Goal: Task Accomplishment & Management: Manage account settings

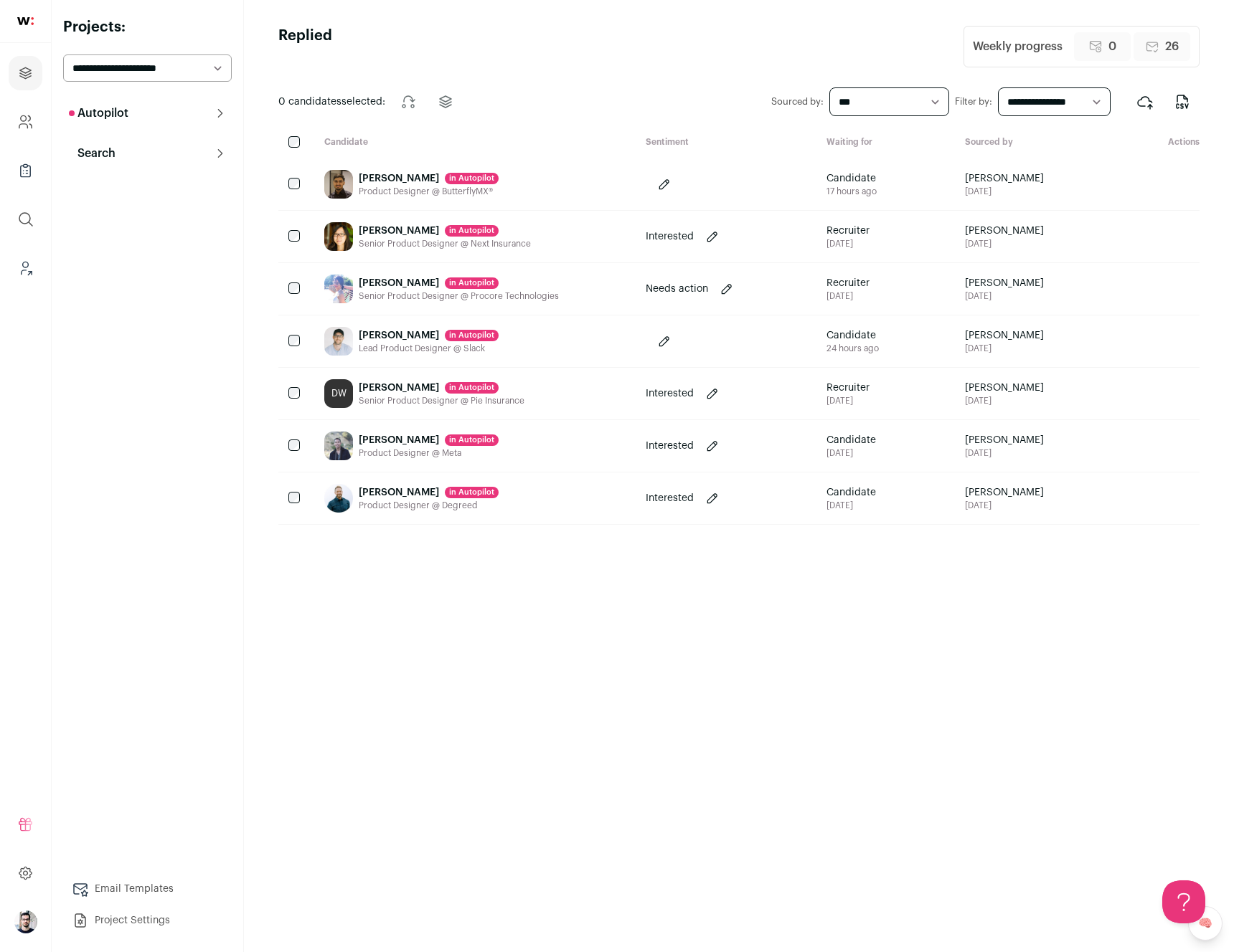
click at [164, 71] on select "**********" at bounding box center [147, 69] width 168 height 27
select select "*****"
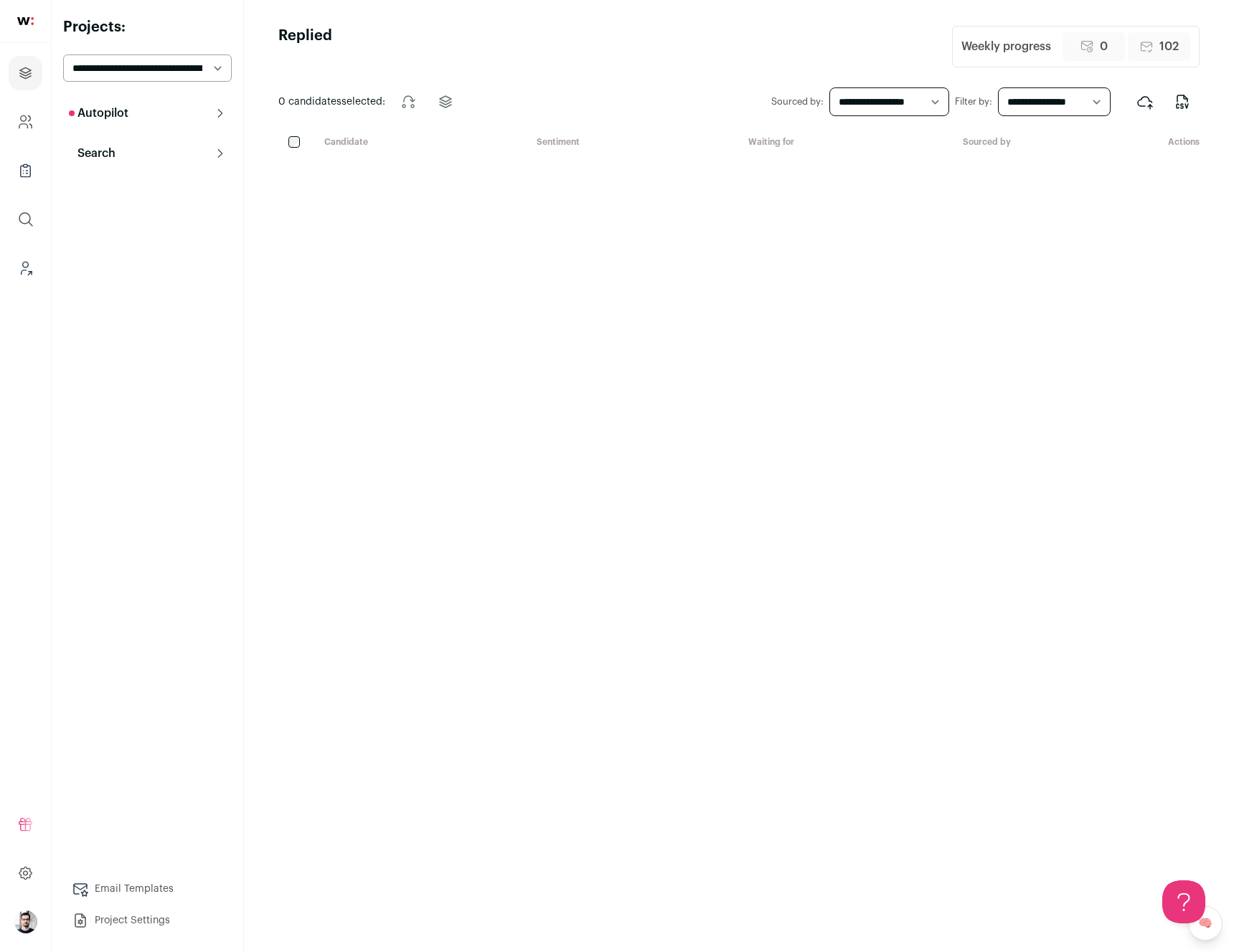
click at [925, 99] on select "**********" at bounding box center [888, 101] width 120 height 28
select select "***"
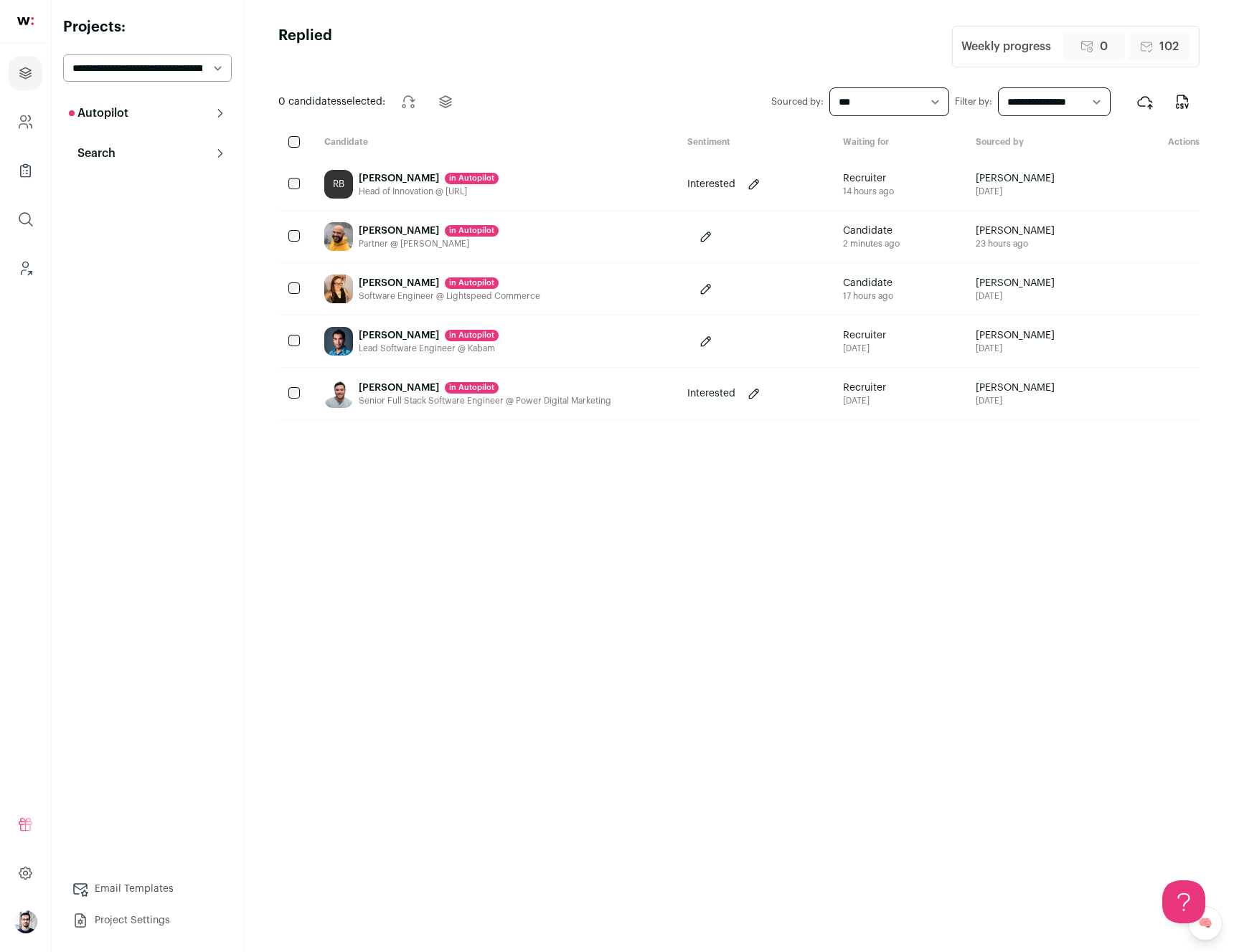
click at [570, 248] on div "Afshin Moazami in Autopilot Partner @ Patty Slaps" at bounding box center [494, 237] width 363 height 52
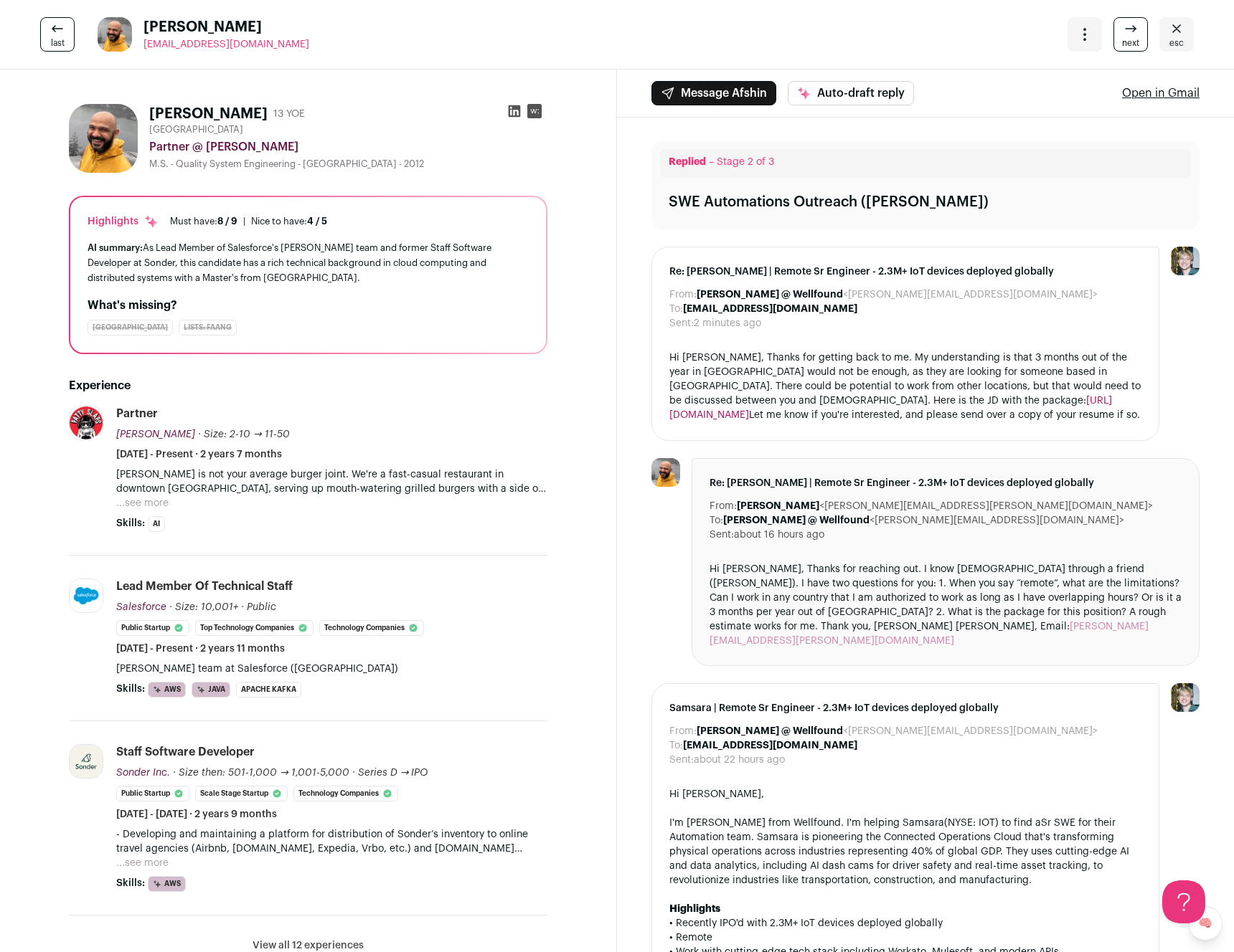
click at [1168, 27] on icon "Close" at bounding box center [1176, 28] width 17 height 17
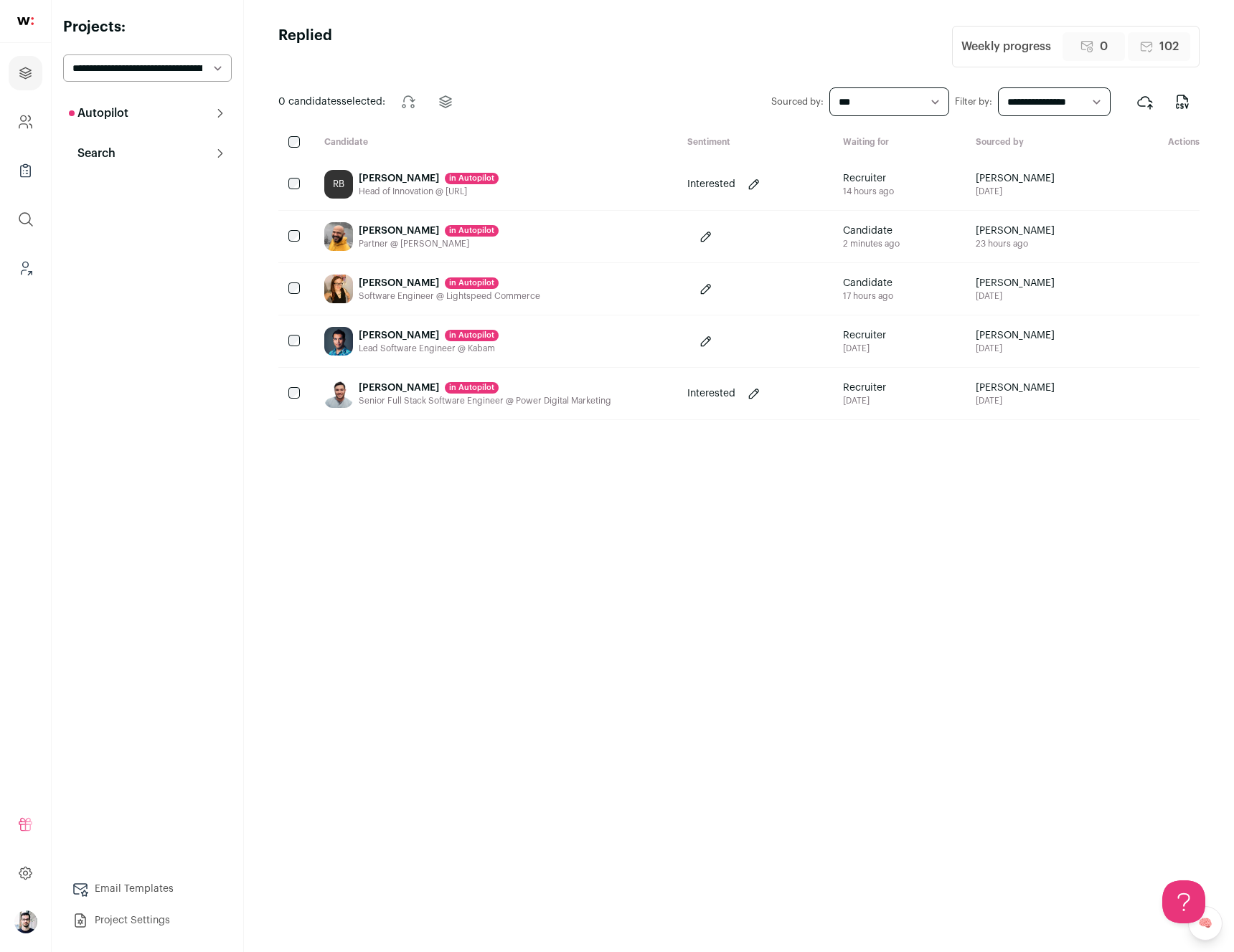
click at [575, 289] on div "[PERSON_NAME] in [GEOGRAPHIC_DATA] Software Engineer @ Lightspeed Commerce" at bounding box center [494, 289] width 363 height 52
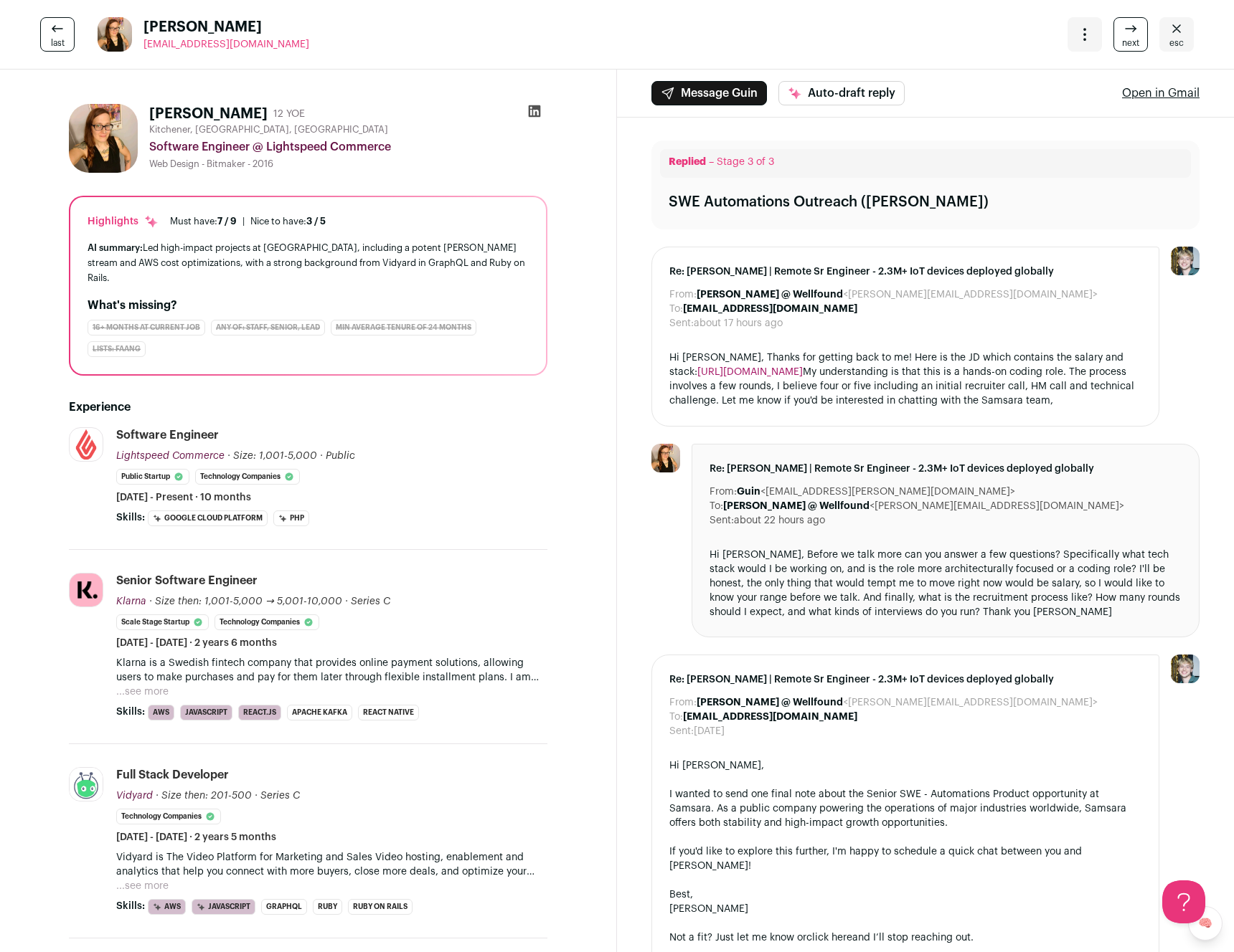
click at [1174, 38] on link "esc" at bounding box center [1176, 35] width 35 height 35
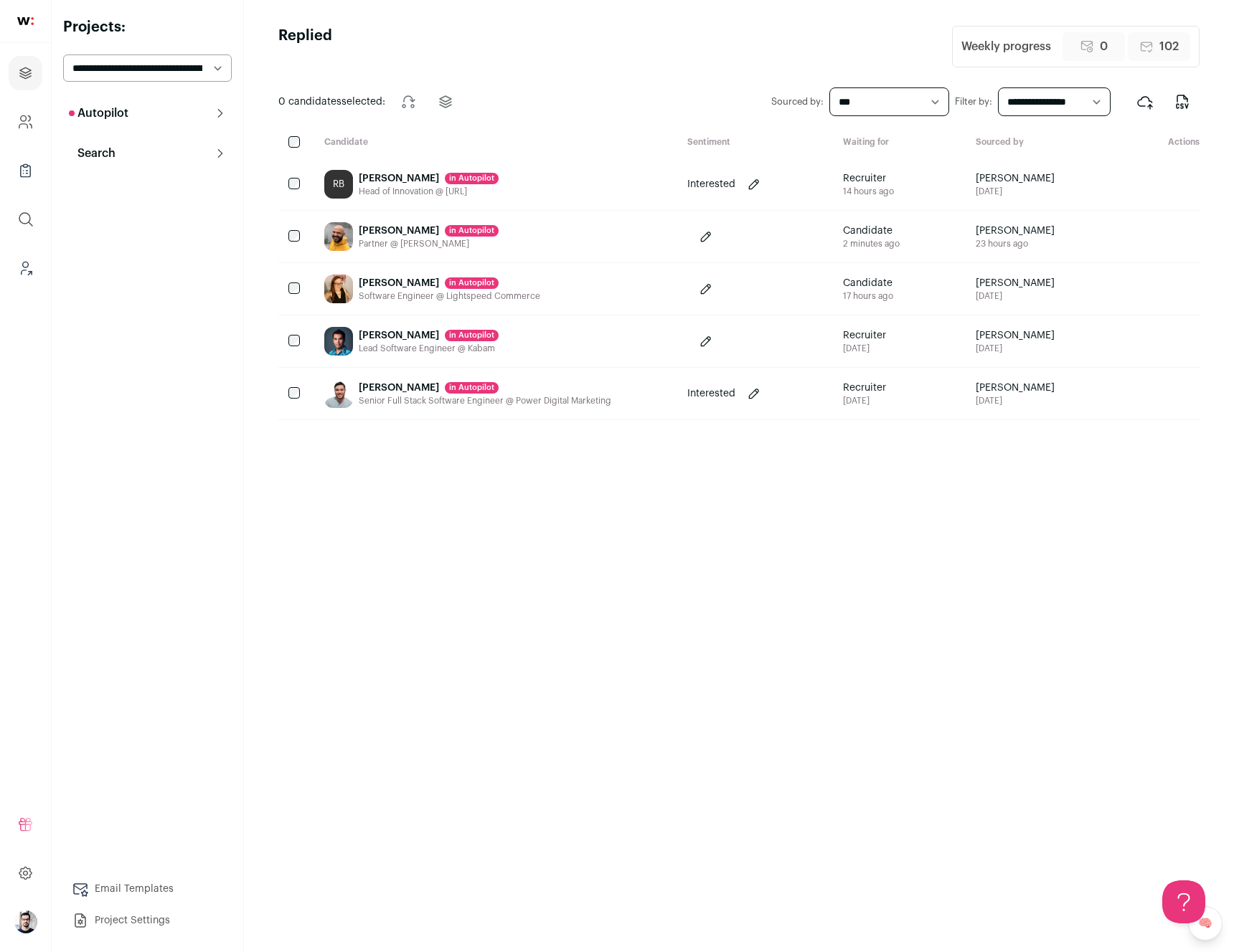
click at [621, 338] on div "Carlos Fuente in Autopilot Lead Software Engineer @ Kabam" at bounding box center [494, 341] width 363 height 52
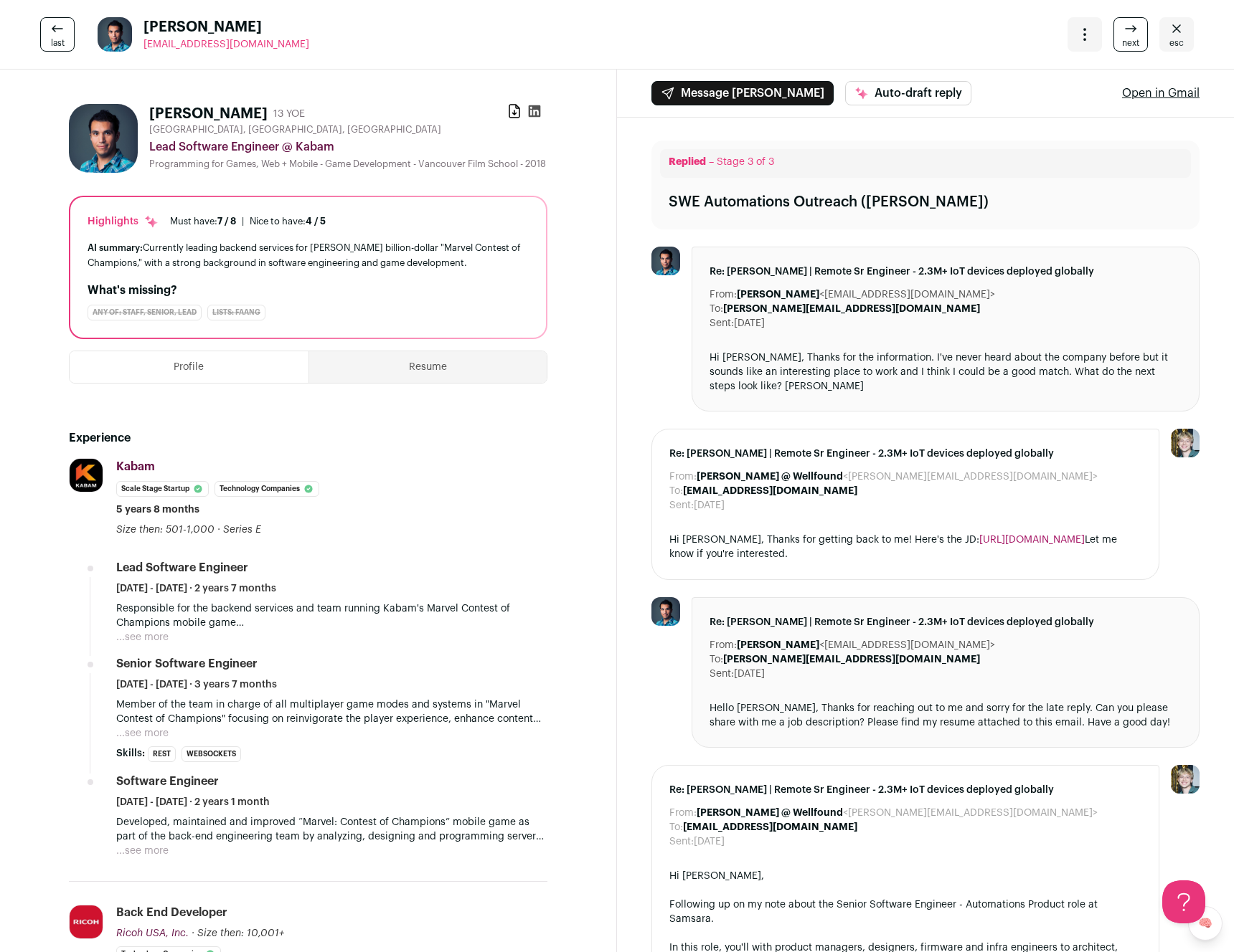
click at [716, 356] on div "Hi Kyle, Thanks for the information. I've never heard about the company before …" at bounding box center [945, 372] width 472 height 43
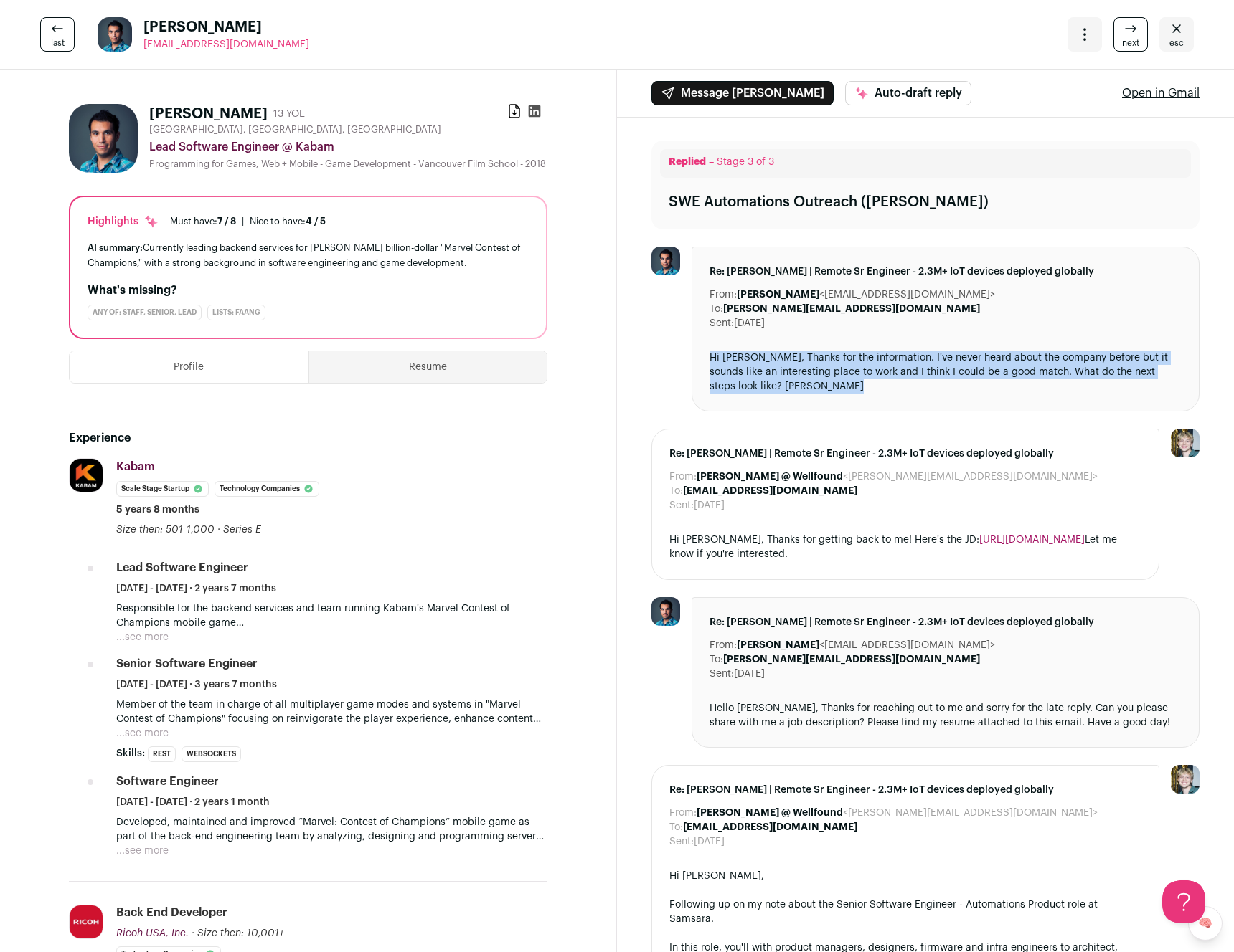
drag, startPoint x: 716, startPoint y: 356, endPoint x: 724, endPoint y: 365, distance: 12.0
click at [724, 365] on div "Hi Kyle, Thanks for the information. I've never heard about the company before …" at bounding box center [945, 372] width 472 height 43
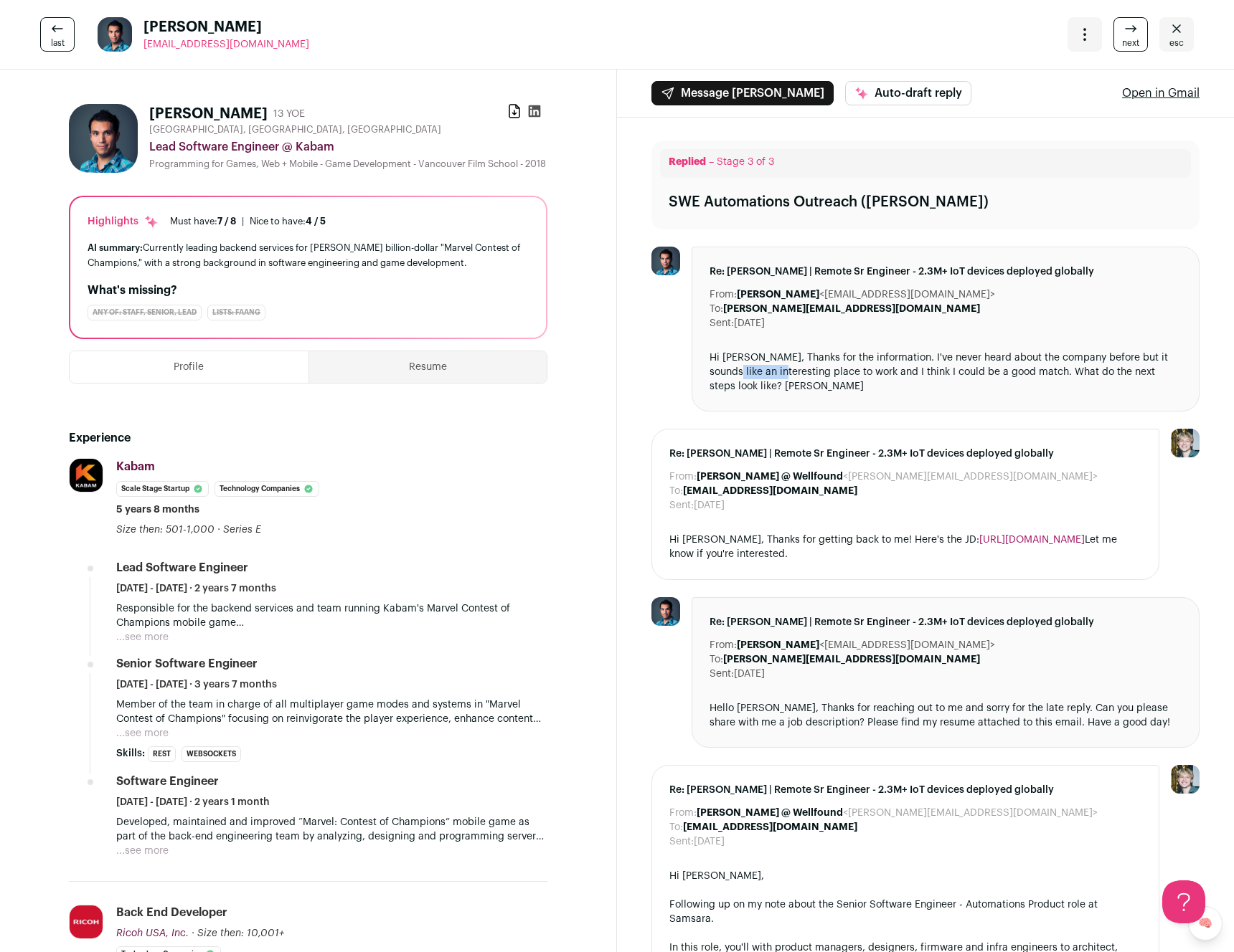
click at [724, 365] on div "Hi Kyle, Thanks for the information. I've never heard about the company before …" at bounding box center [945, 372] width 472 height 43
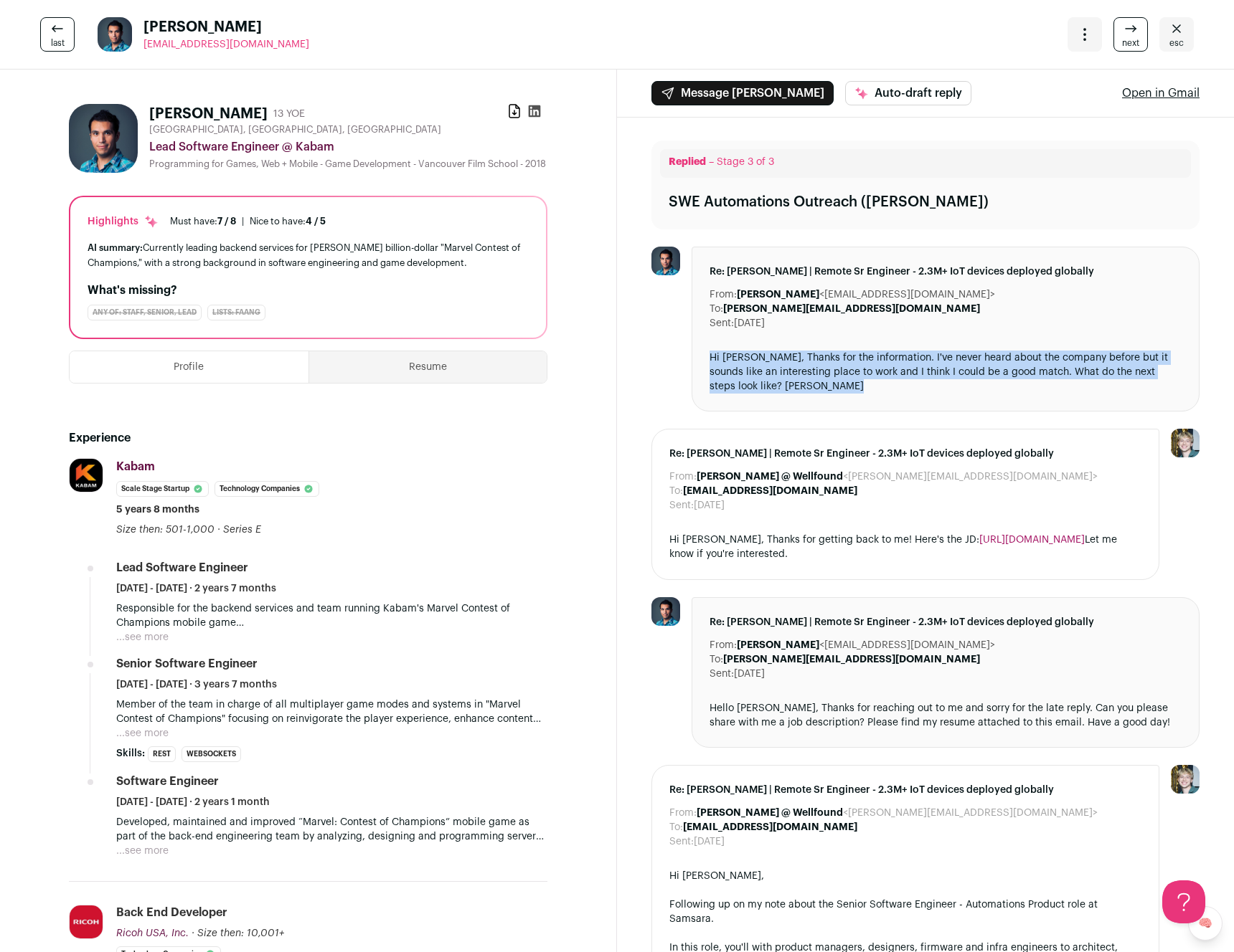
click at [724, 365] on div "Hi Kyle, Thanks for the information. I've never heard about the company before …" at bounding box center [945, 372] width 472 height 43
click at [722, 358] on div "Hi [PERSON_NAME], Thanks for the information. I've never heard about the compan…" at bounding box center [945, 372] width 472 height 43
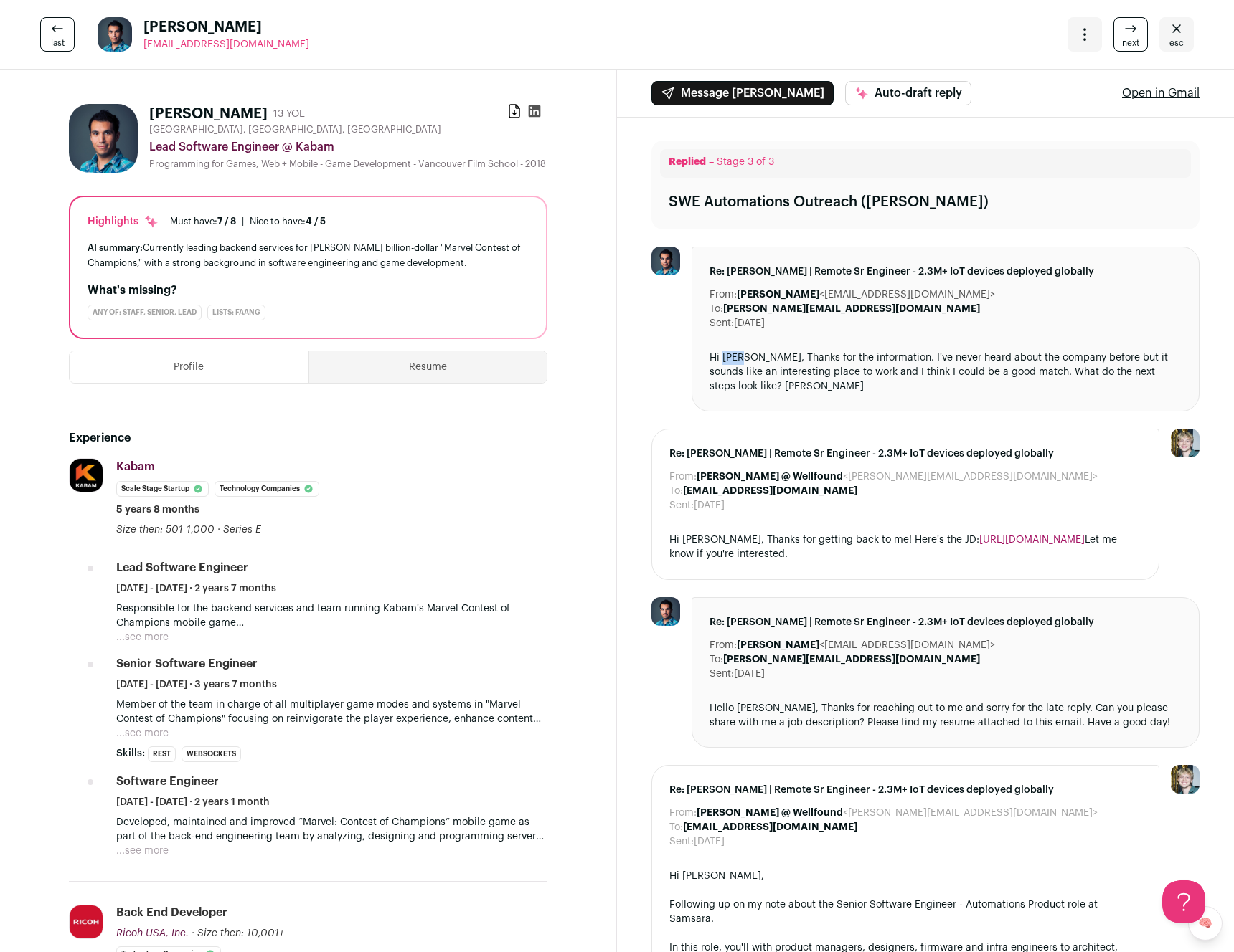
click at [722, 358] on div "Hi [PERSON_NAME], Thanks for the information. I've never heard about the compan…" at bounding box center [945, 372] width 472 height 43
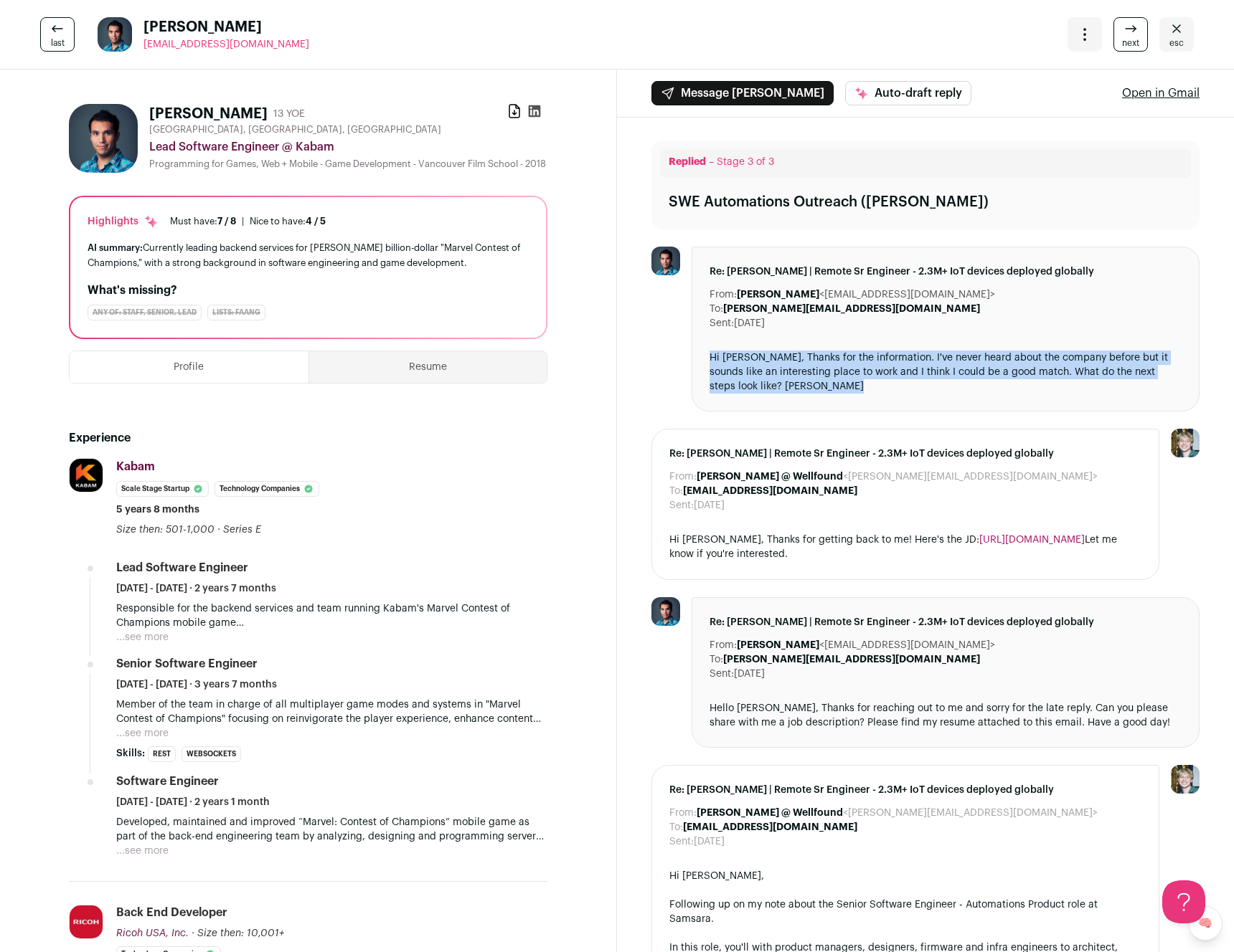
drag, startPoint x: 722, startPoint y: 358, endPoint x: 729, endPoint y: 365, distance: 9.9
click at [726, 362] on div "Hi [PERSON_NAME], Thanks for the information. I've never heard about the compan…" at bounding box center [945, 372] width 472 height 43
click at [730, 366] on div "Hi Kyle, Thanks for the information. I've never heard about the company before …" at bounding box center [945, 372] width 472 height 43
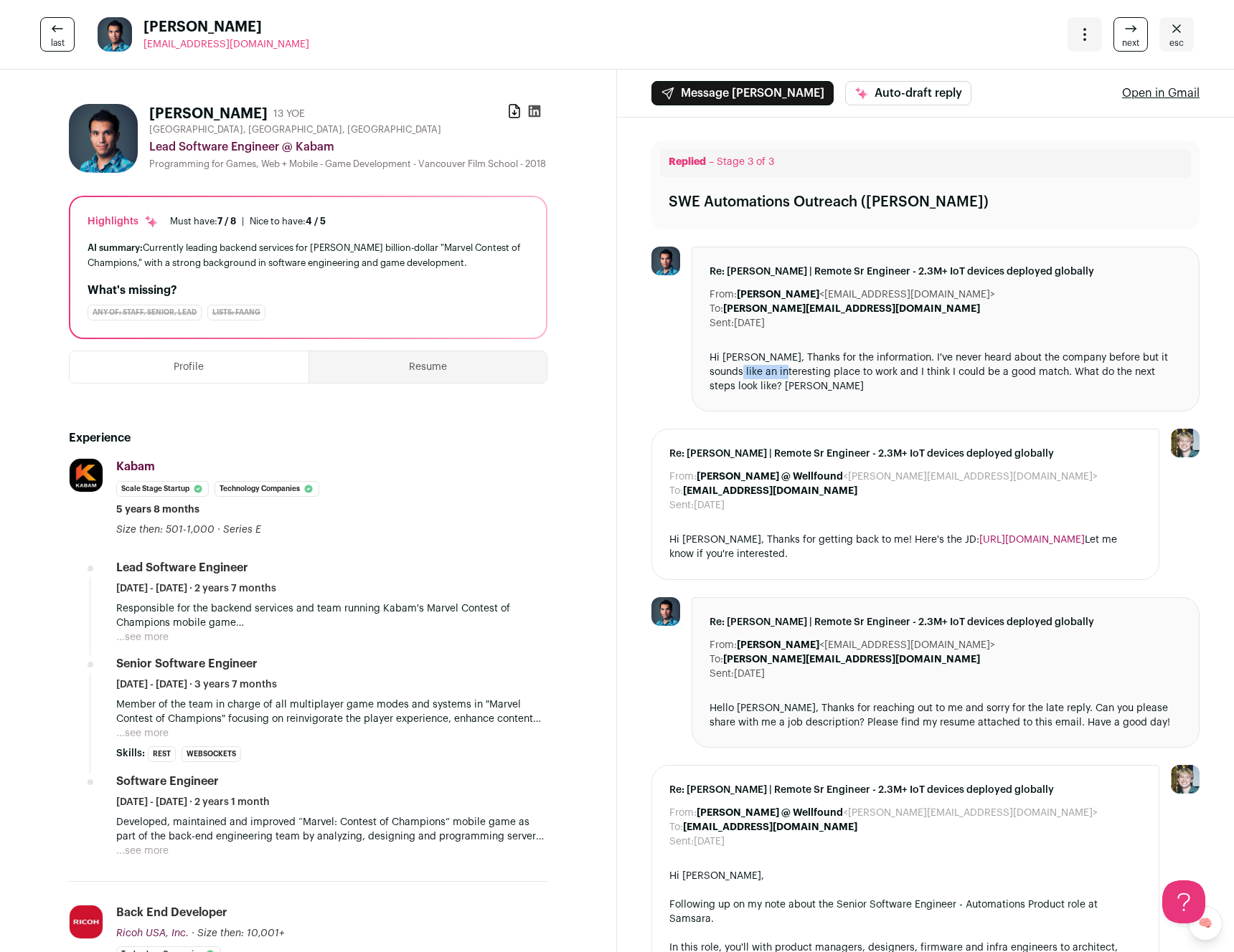
click at [730, 366] on div "Hi Kyle, Thanks for the information. I've never heard about the company before …" at bounding box center [945, 372] width 472 height 43
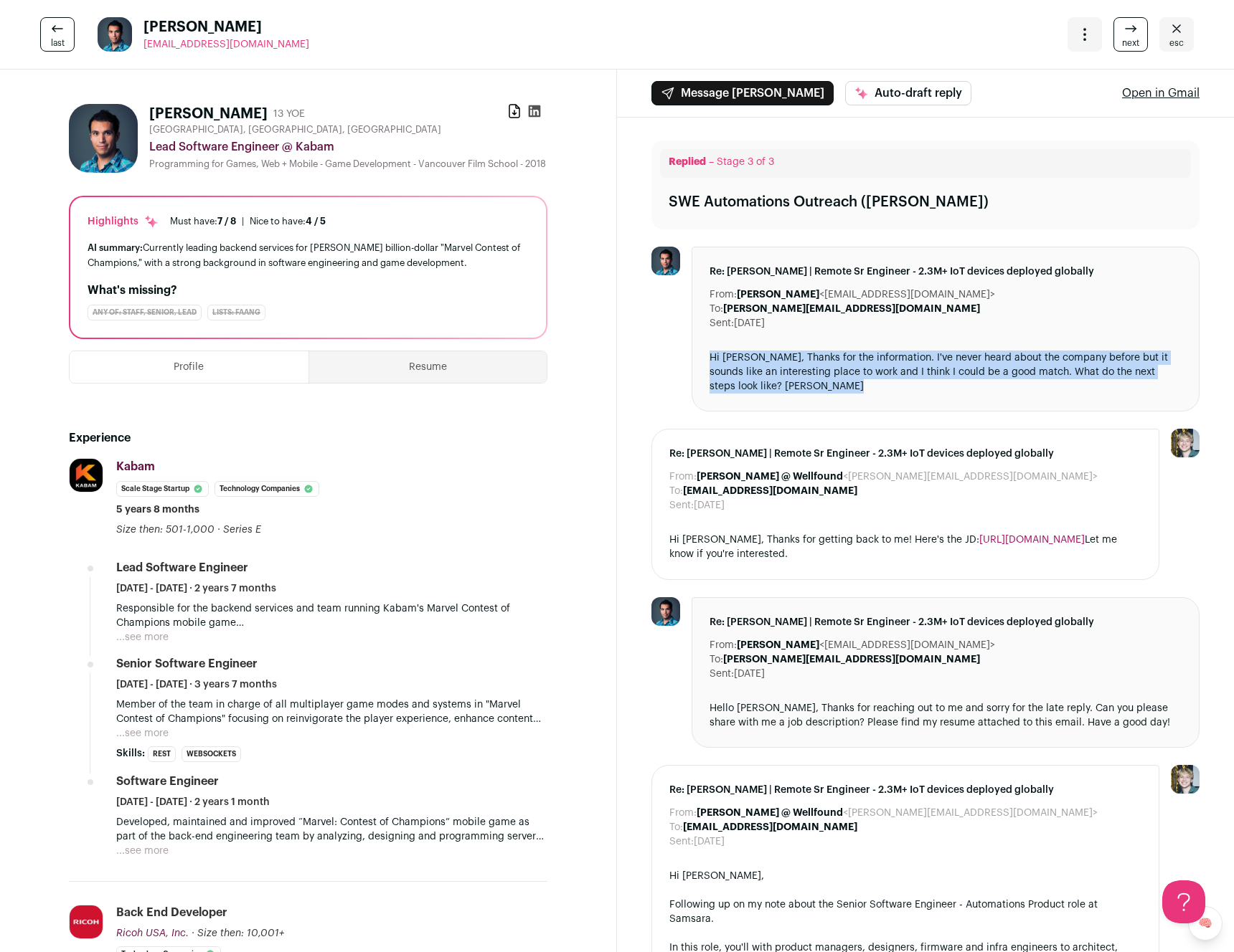
click at [730, 366] on div "Hi Kyle, Thanks for the information. I've never heard about the company before …" at bounding box center [945, 372] width 472 height 43
click at [726, 358] on div "Hi Kyle, Thanks for the information. I've never heard about the company before …" at bounding box center [945, 372] width 472 height 43
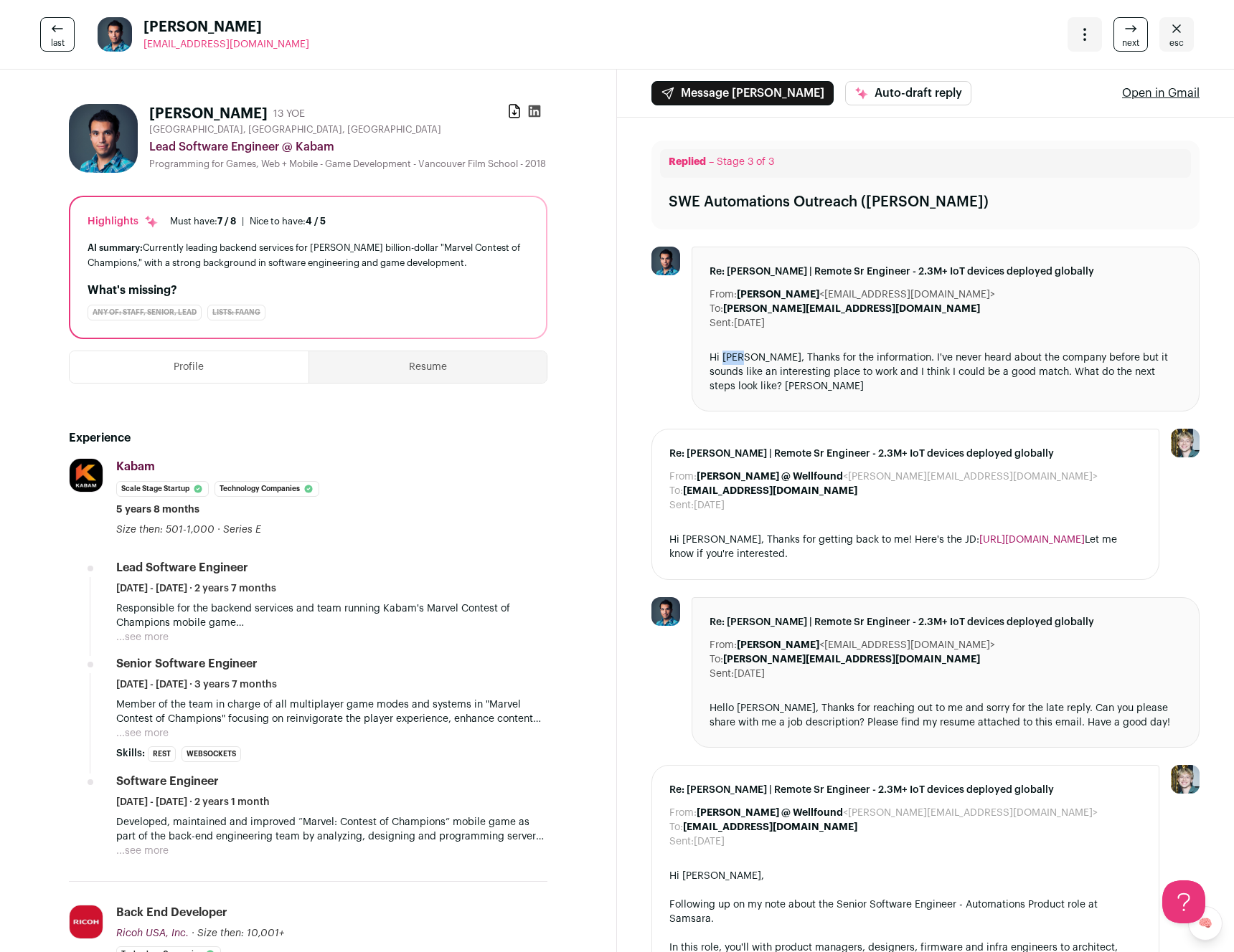
click at [726, 358] on div "Hi Kyle, Thanks for the information. I've never heard about the company before …" at bounding box center [945, 372] width 472 height 43
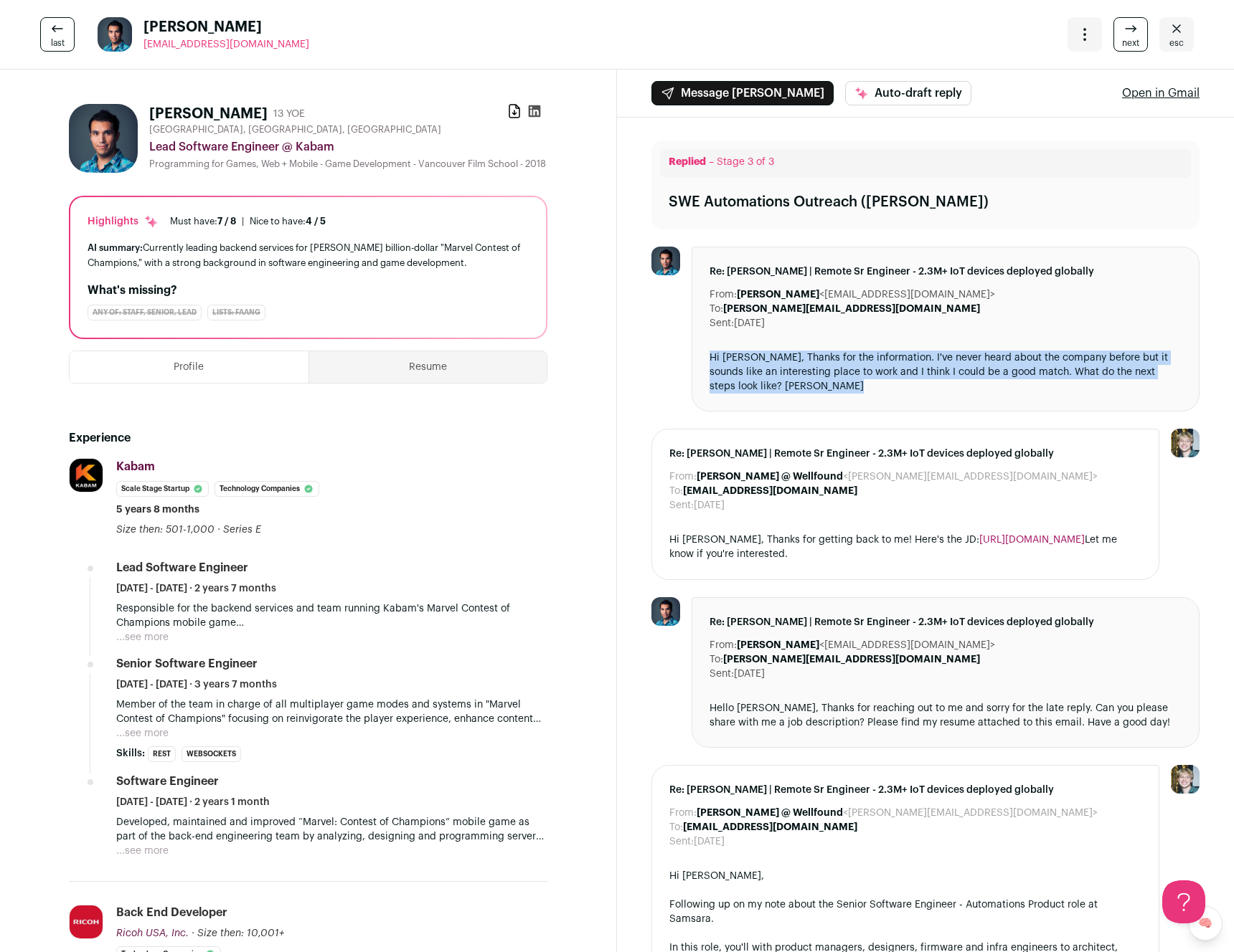
drag, startPoint x: 726, startPoint y: 358, endPoint x: 729, endPoint y: 365, distance: 7.6
click at [729, 365] on div "Hi Kyle, Thanks for the information. I've never heard about the company before …" at bounding box center [945, 372] width 472 height 43
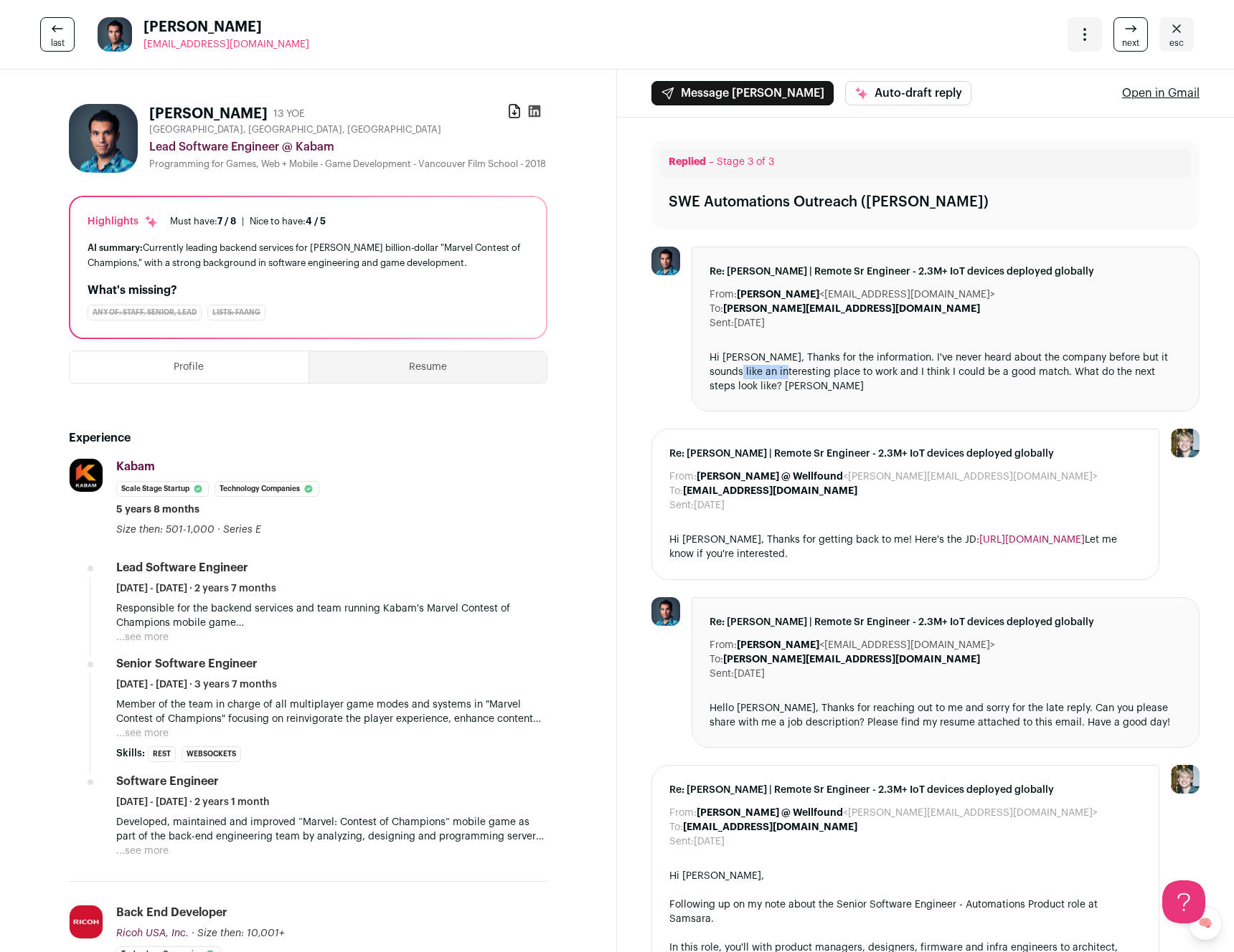
click at [729, 365] on div "Hi Kyle, Thanks for the information. I've never heard about the company before …" at bounding box center [945, 372] width 472 height 43
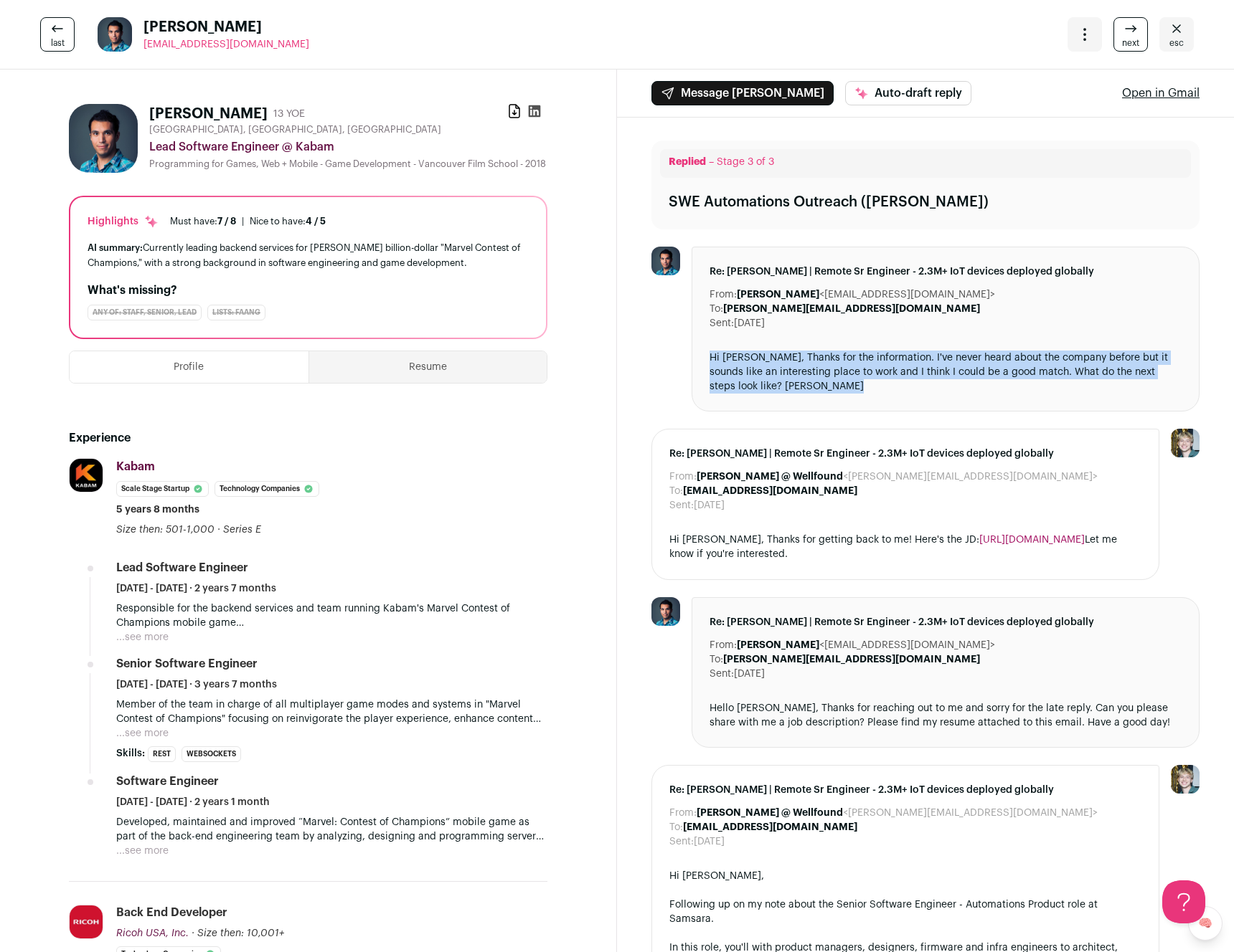
drag, startPoint x: 729, startPoint y: 365, endPoint x: 723, endPoint y: 353, distance: 13.4
click at [728, 363] on div "Hi Kyle, Thanks for the information. I've never heard about the company before …" at bounding box center [945, 372] width 472 height 43
click at [723, 353] on div "Hi Kyle, Thanks for the information. I've never heard about the company before …" at bounding box center [945, 372] width 472 height 43
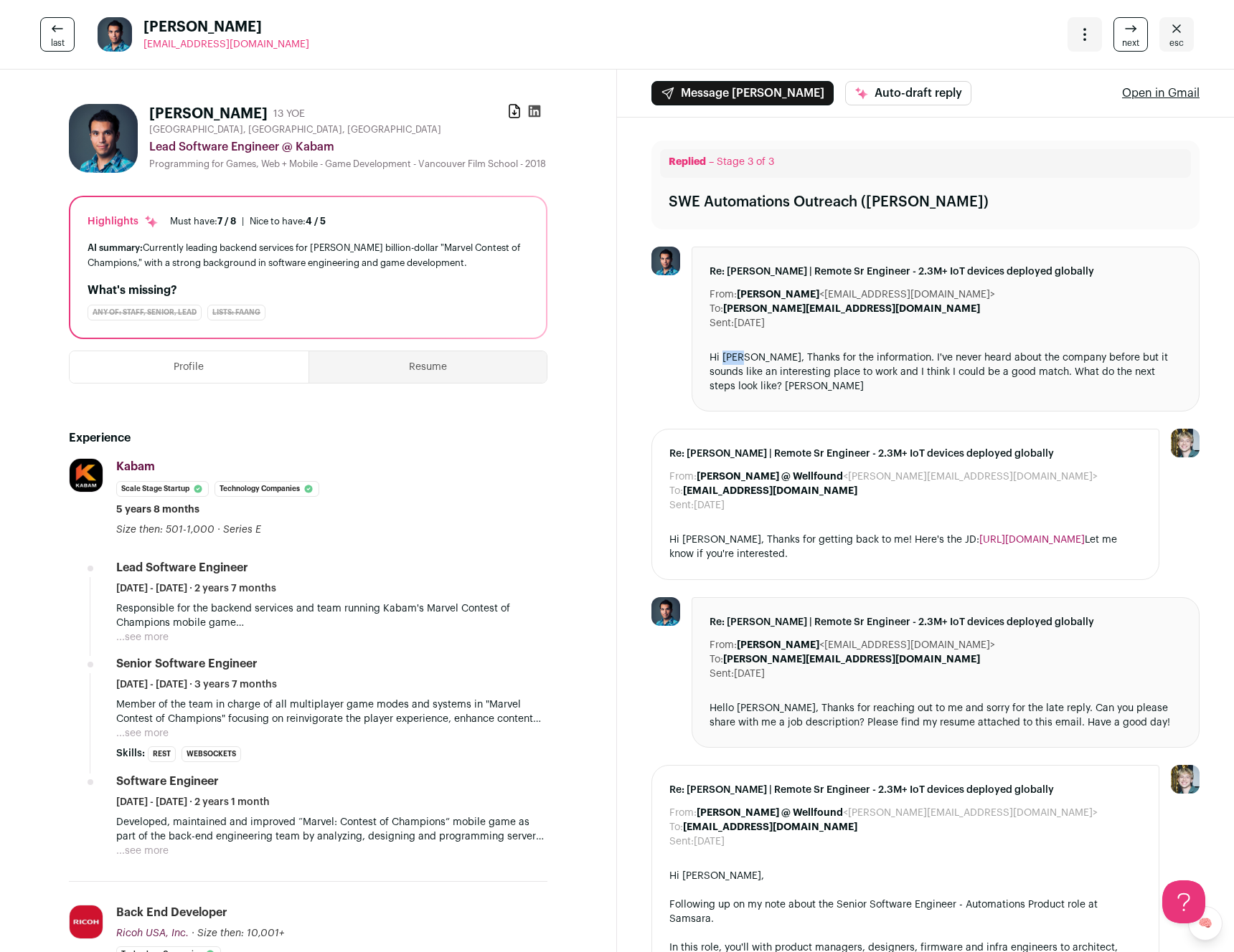
click at [723, 353] on div "Hi Kyle, Thanks for the information. I've never heard about the company before …" at bounding box center [945, 372] width 472 height 43
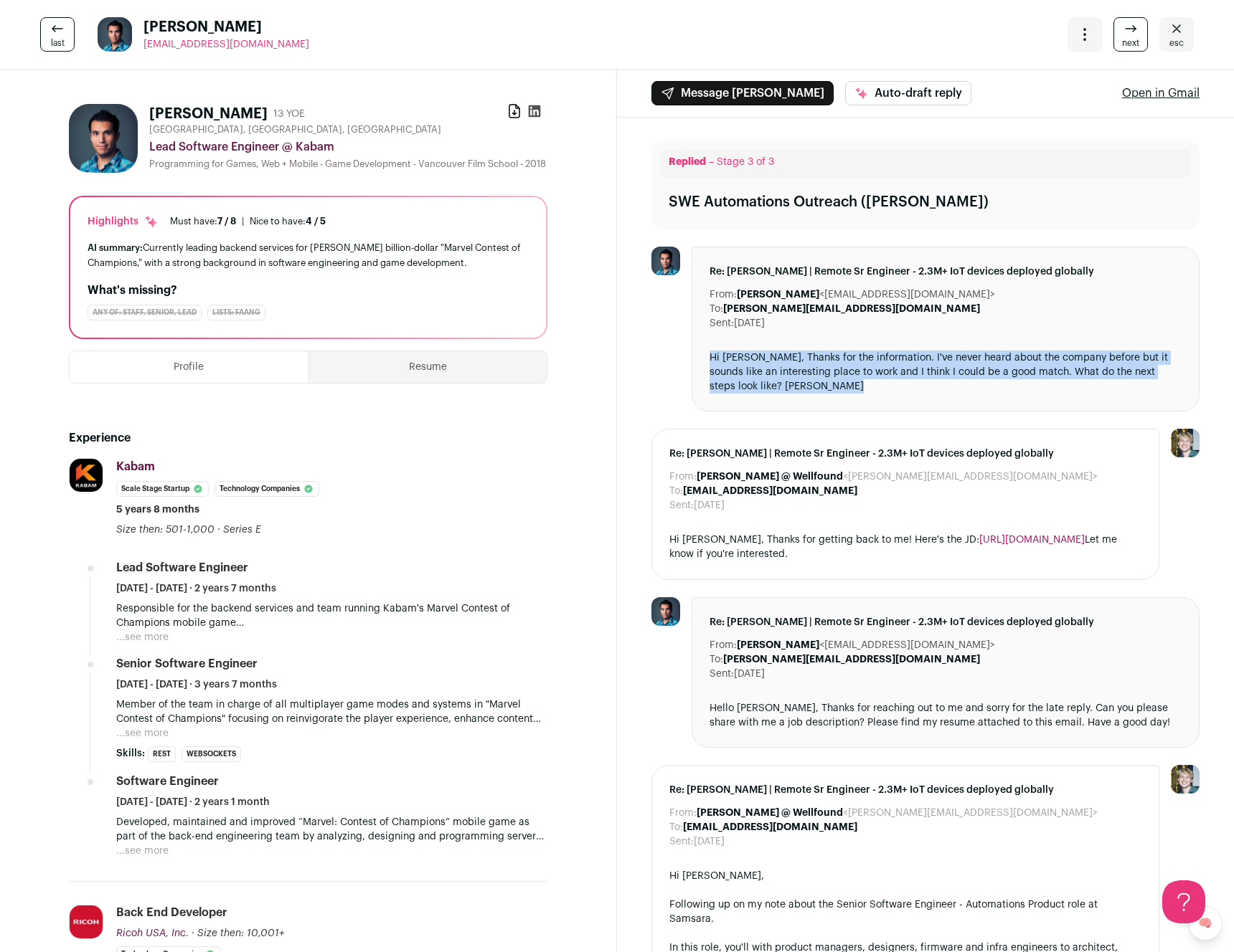
drag, startPoint x: 723, startPoint y: 353, endPoint x: 725, endPoint y: 362, distance: 9.2
click at [725, 362] on div "Hi Kyle, Thanks for the information. I've never heard about the company before …" at bounding box center [945, 372] width 472 height 43
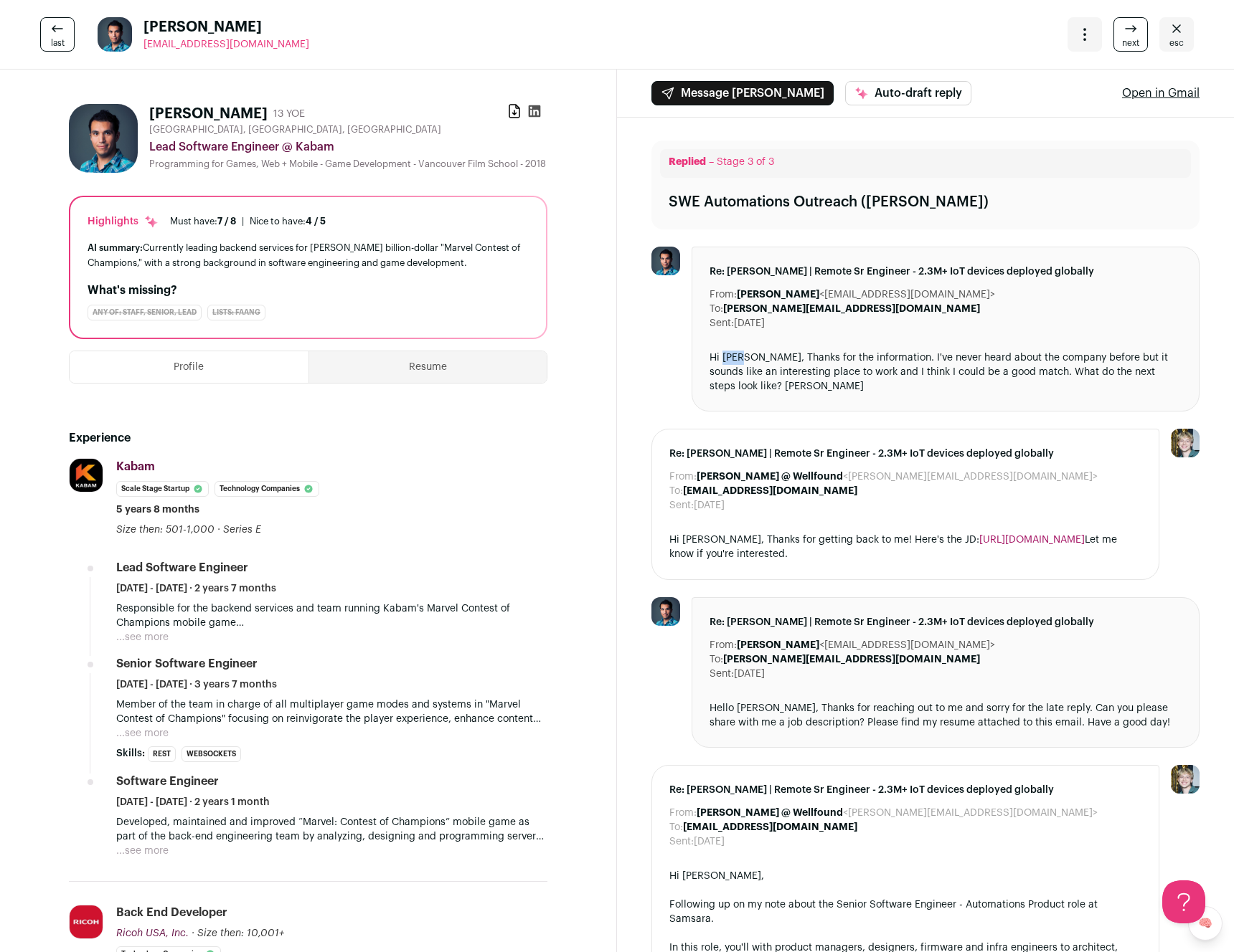
click at [725, 362] on div "Hi Kyle, Thanks for the information. I've never heard about the company before …" at bounding box center [945, 372] width 472 height 43
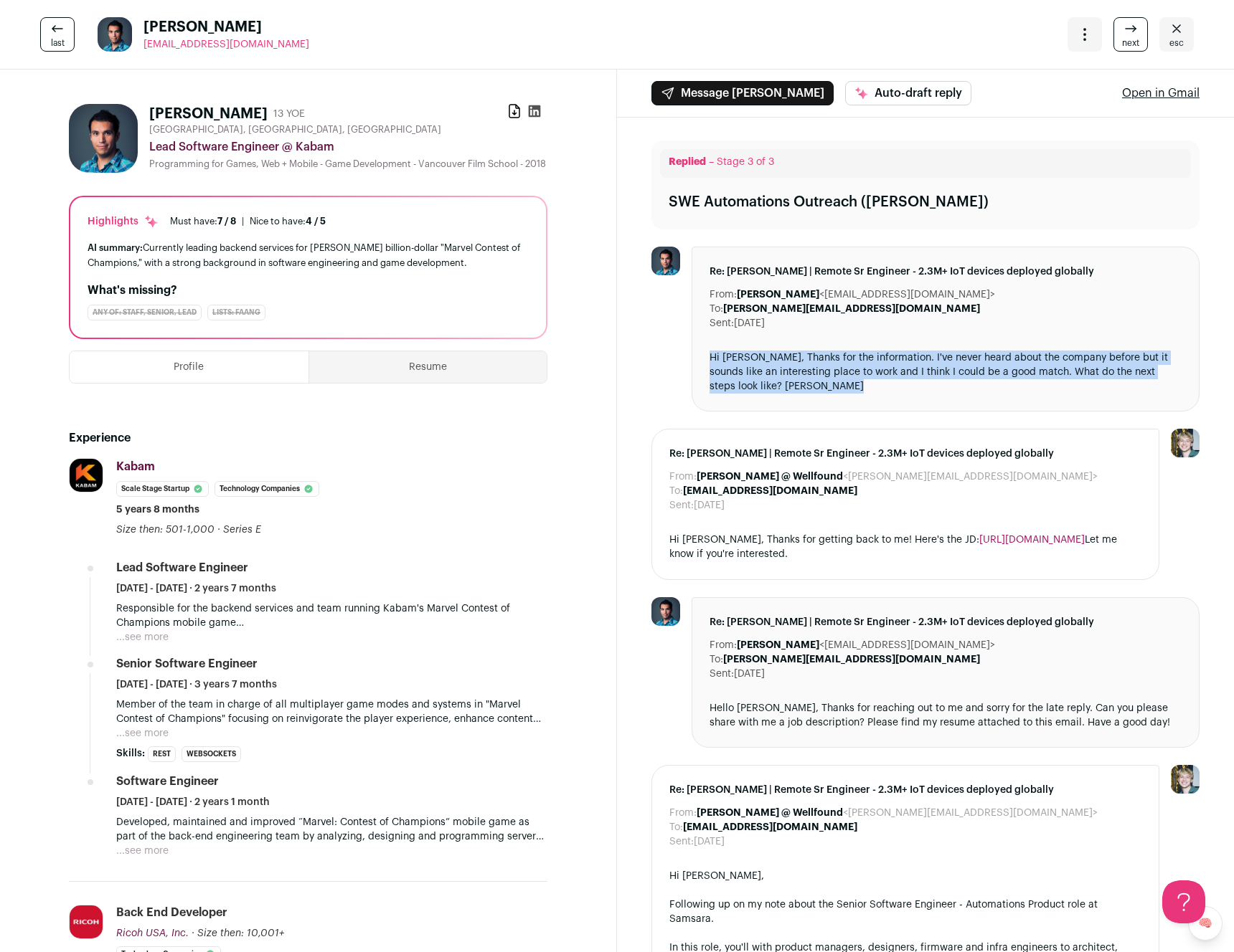
drag, startPoint x: 725, startPoint y: 362, endPoint x: 722, endPoint y: 354, distance: 8.5
click at [724, 359] on div "Hi Kyle, Thanks for the information. I've never heard about the company before …" at bounding box center [945, 372] width 472 height 43
click at [719, 351] on div "Hi Kyle, Thanks for the information. I've never heard about the company before …" at bounding box center [945, 372] width 472 height 43
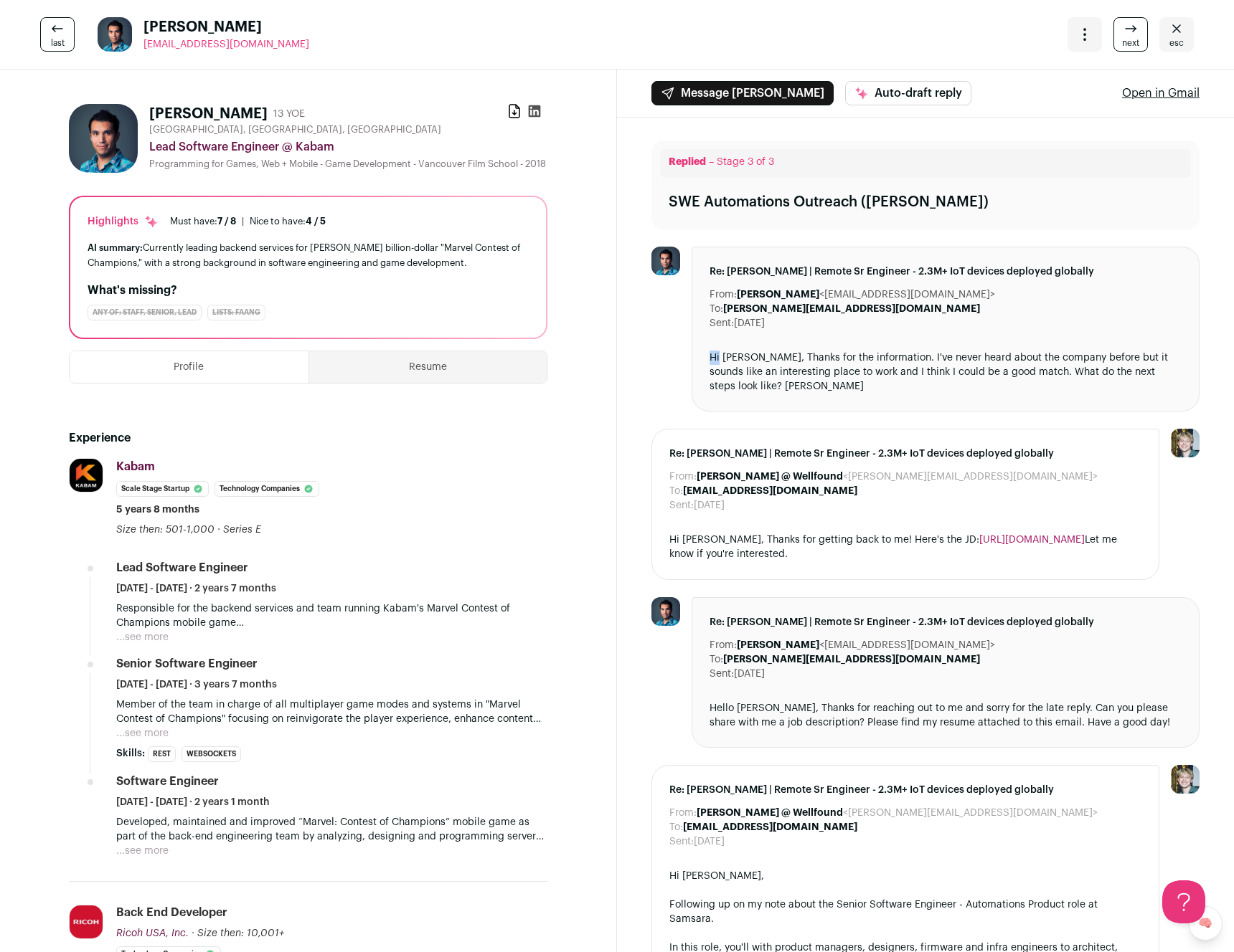
click at [719, 351] on div "Hi Kyle, Thanks for the information. I've never heard about the company before …" at bounding box center [945, 372] width 472 height 43
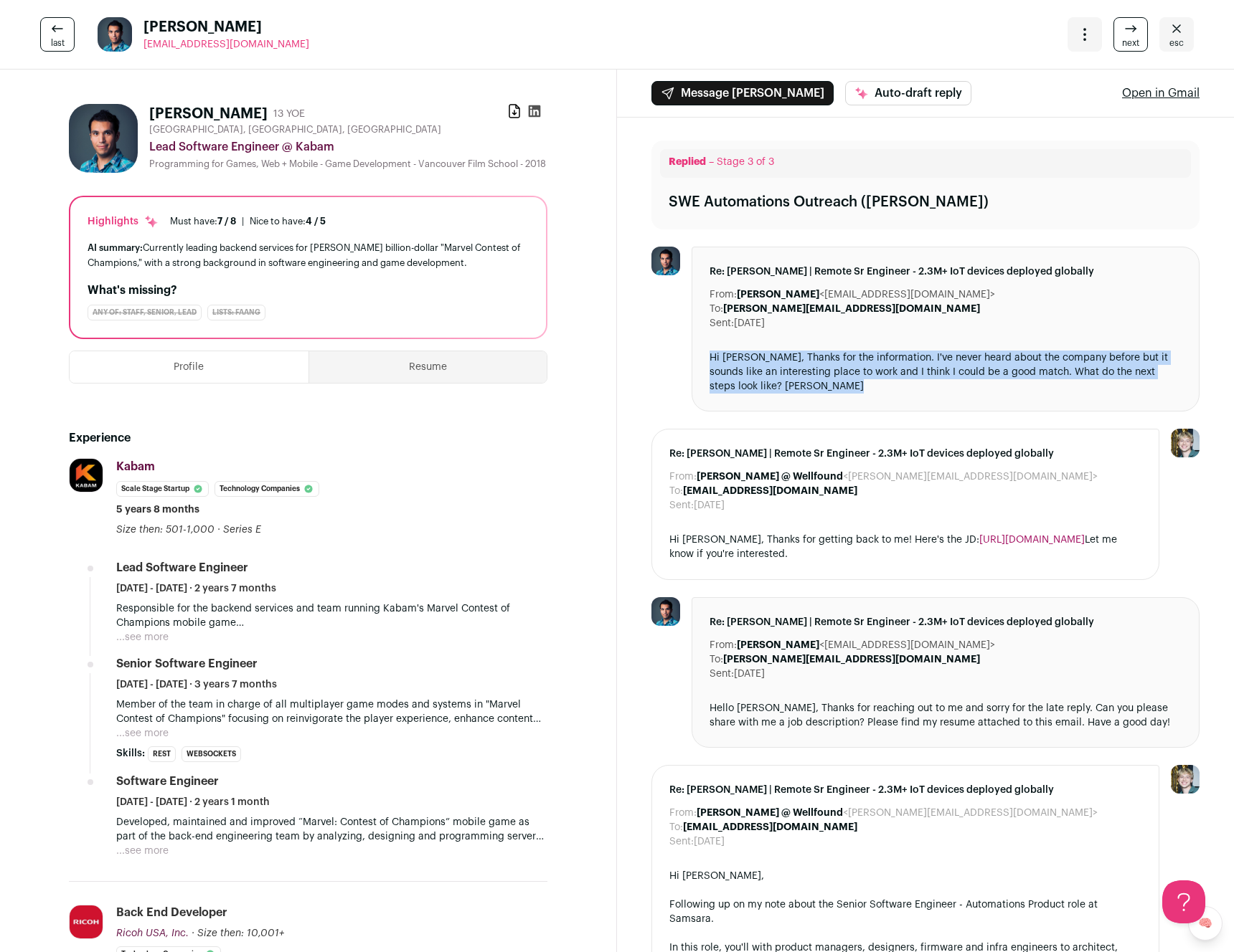
drag, startPoint x: 719, startPoint y: 350, endPoint x: 722, endPoint y: 360, distance: 10.4
click at [722, 359] on div "Hi Kyle, Thanks for the information. I've never heard about the company before …" at bounding box center [945, 372] width 472 height 43
click at [722, 361] on div "Hi Kyle, Thanks for the information. I've never heard about the company before …" at bounding box center [945, 372] width 472 height 43
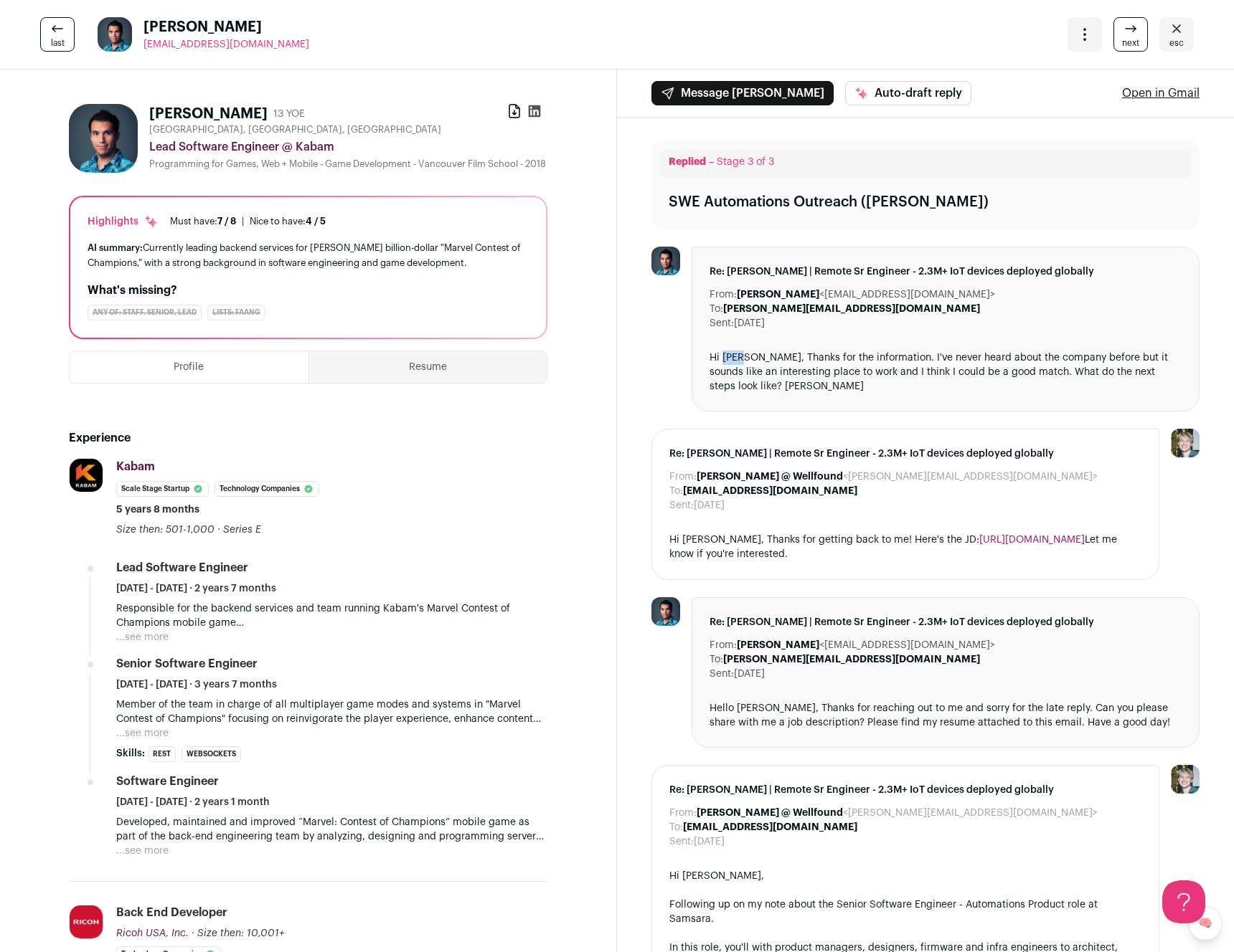
click at [722, 361] on div "Hi Kyle, Thanks for the information. I've never heard about the company before …" at bounding box center [945, 372] width 472 height 43
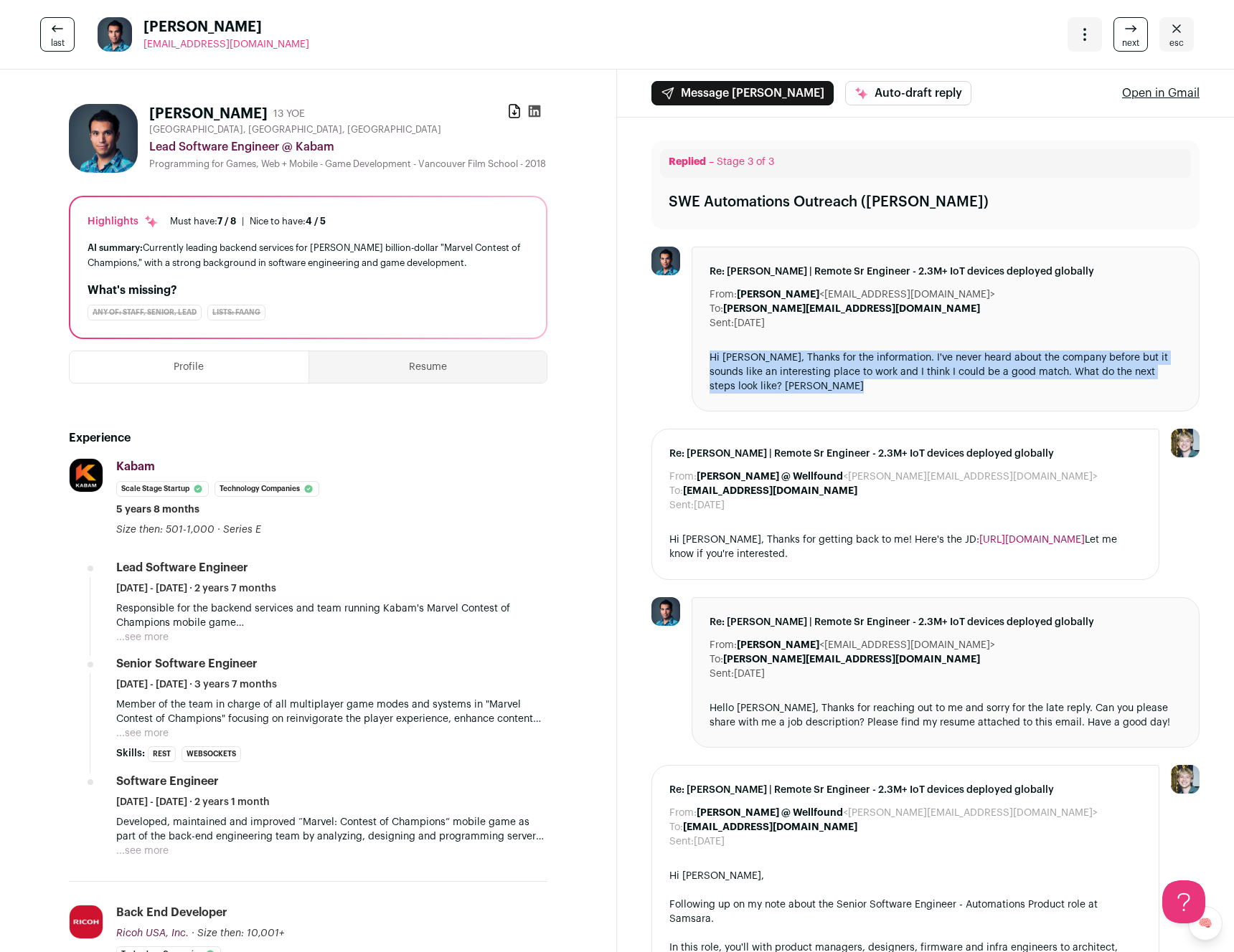
click at [722, 361] on div "Hi Kyle, Thanks for the information. I've never heard about the company before …" at bounding box center [945, 372] width 472 height 43
click at [719, 354] on div "Hi Kyle, Thanks for the information. I've never heard about the company before …" at bounding box center [945, 372] width 472 height 43
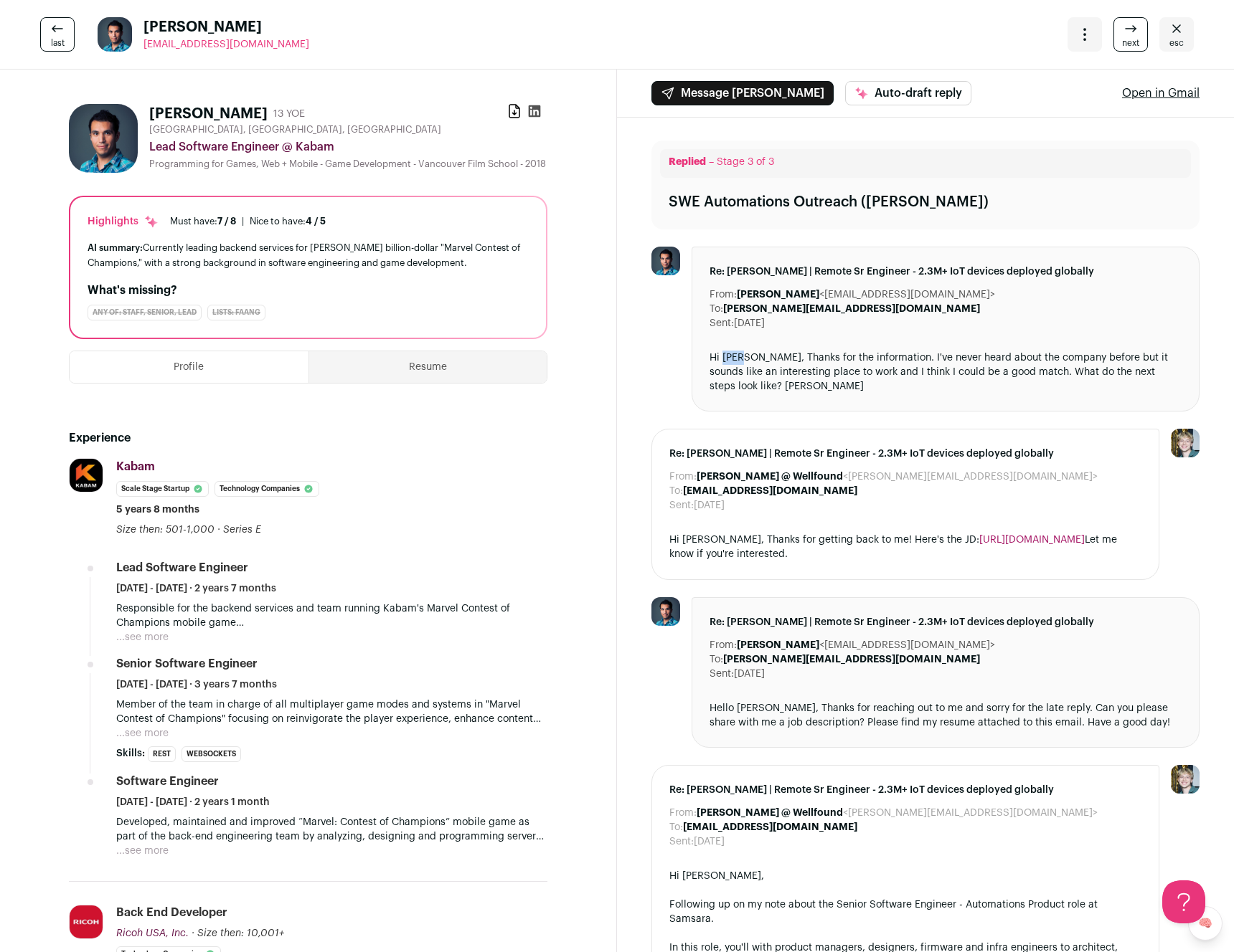
click at [719, 354] on div "Hi Kyle, Thanks for the information. I've never heard about the company before …" at bounding box center [945, 372] width 472 height 43
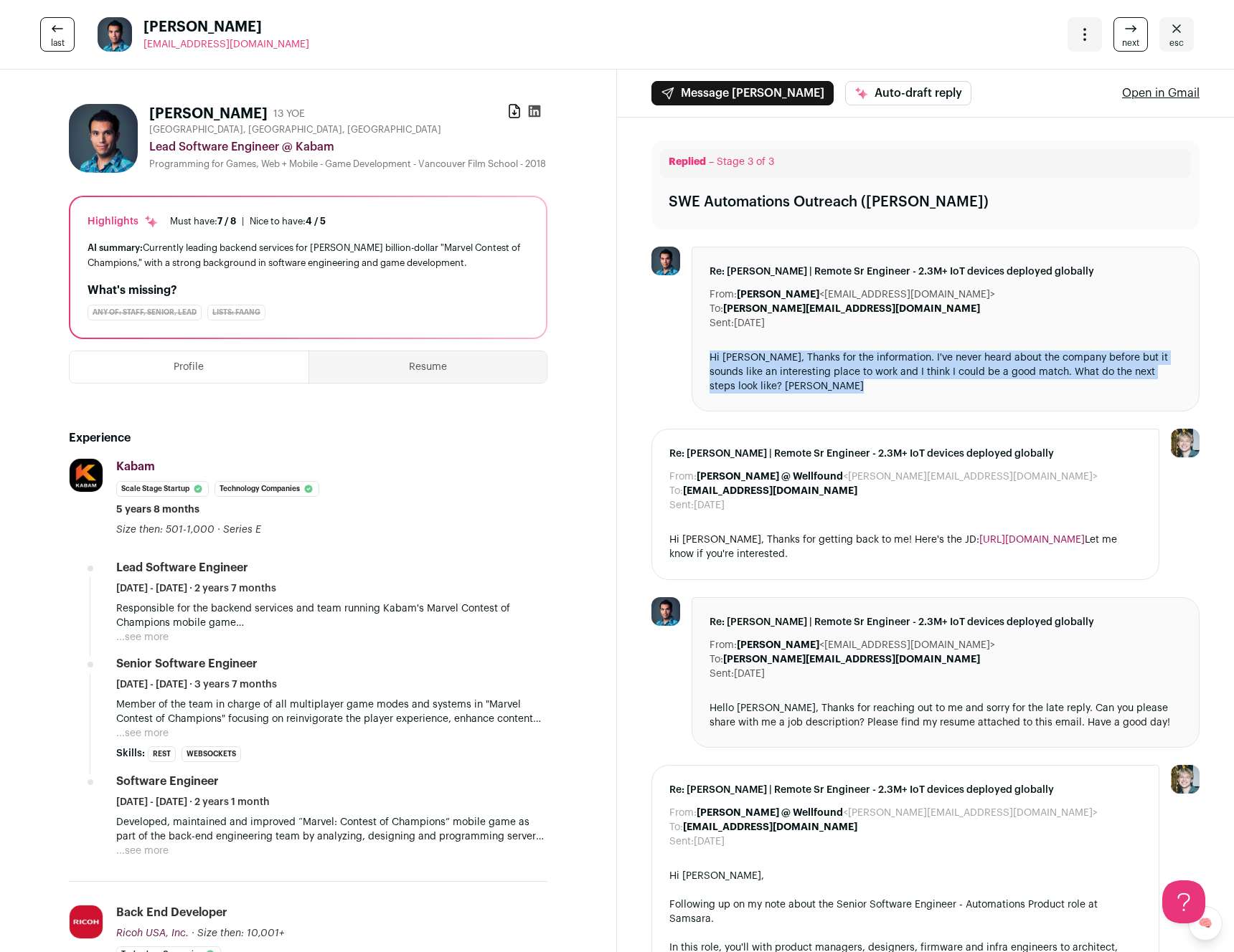
drag, startPoint x: 719, startPoint y: 354, endPoint x: 722, endPoint y: 364, distance: 10.4
click at [721, 362] on div "Hi Kyle, Thanks for the information. I've never heard about the company before …" at bounding box center [945, 372] width 472 height 43
click at [722, 365] on div "Hi Kyle, Thanks for the information. I've never heard about the company before …" at bounding box center [945, 372] width 472 height 43
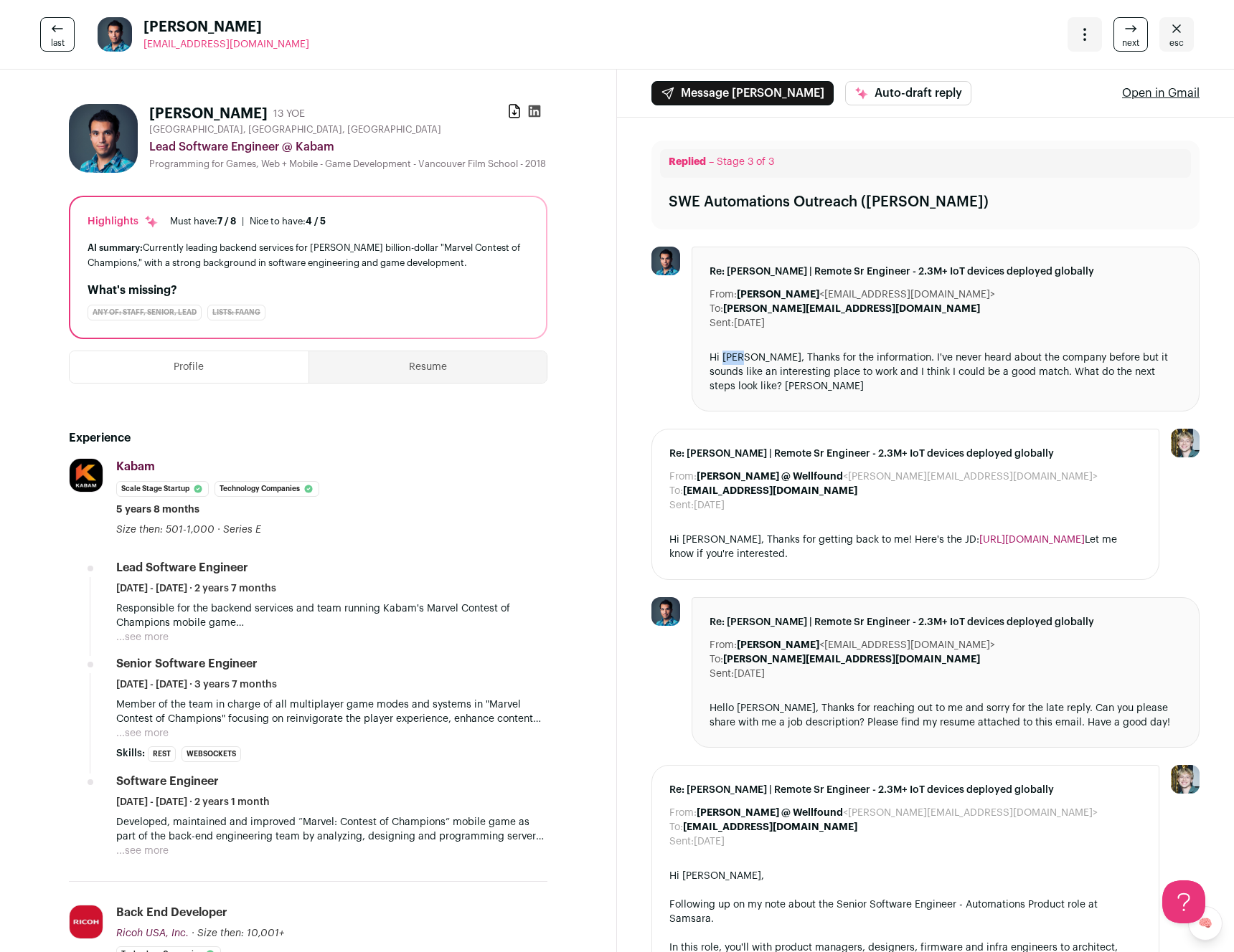
click at [722, 365] on div "Hi Kyle, Thanks for the information. I've never heard about the company before …" at bounding box center [945, 372] width 472 height 43
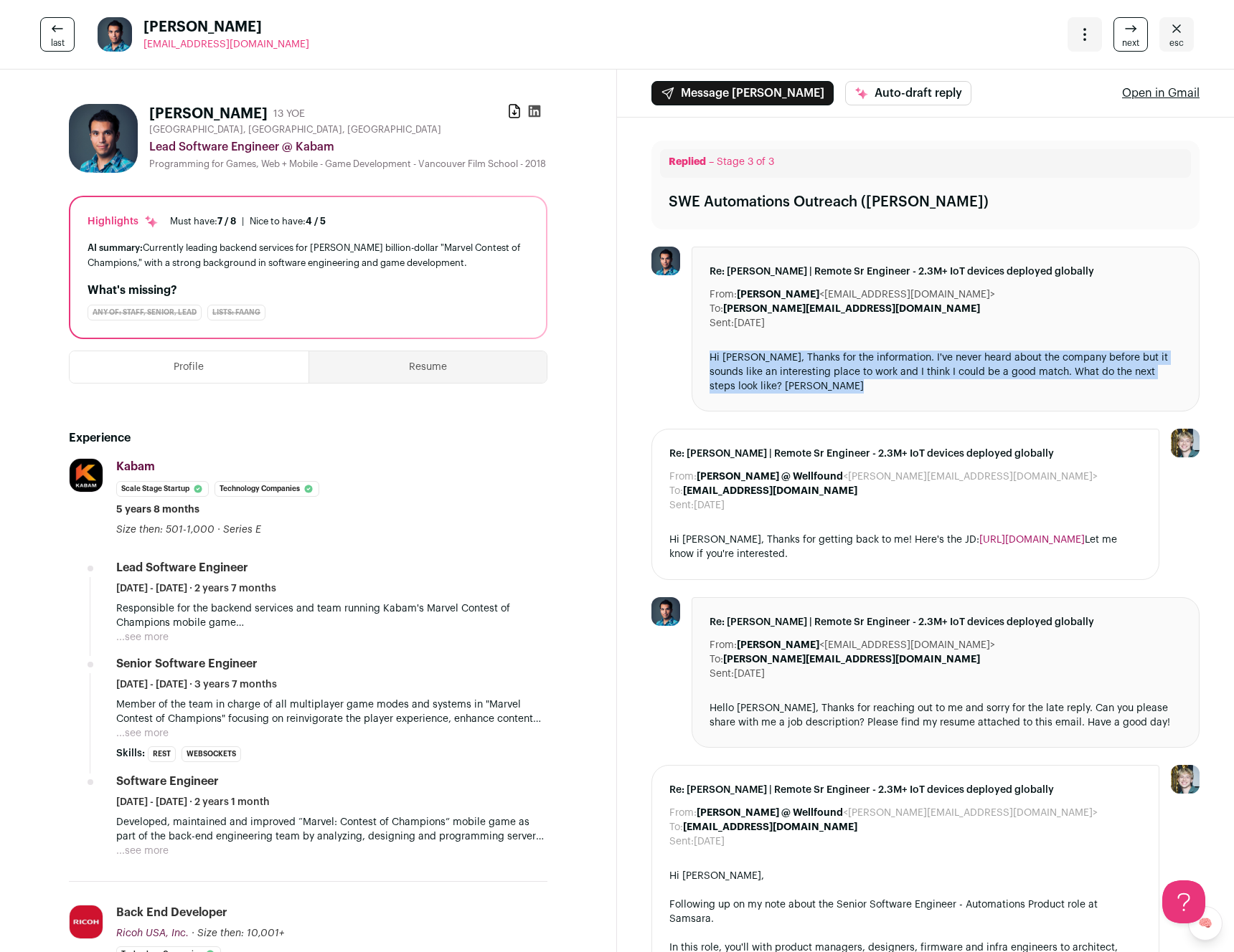
drag, startPoint x: 721, startPoint y: 362, endPoint x: 718, endPoint y: 355, distance: 7.6
click at [719, 358] on div "Hi Kyle, Thanks for the information. I've never heard about the company before …" at bounding box center [945, 372] width 472 height 43
click at [718, 355] on div "Hi Kyle, Thanks for the information. I've never heard about the company before …" at bounding box center [945, 372] width 472 height 43
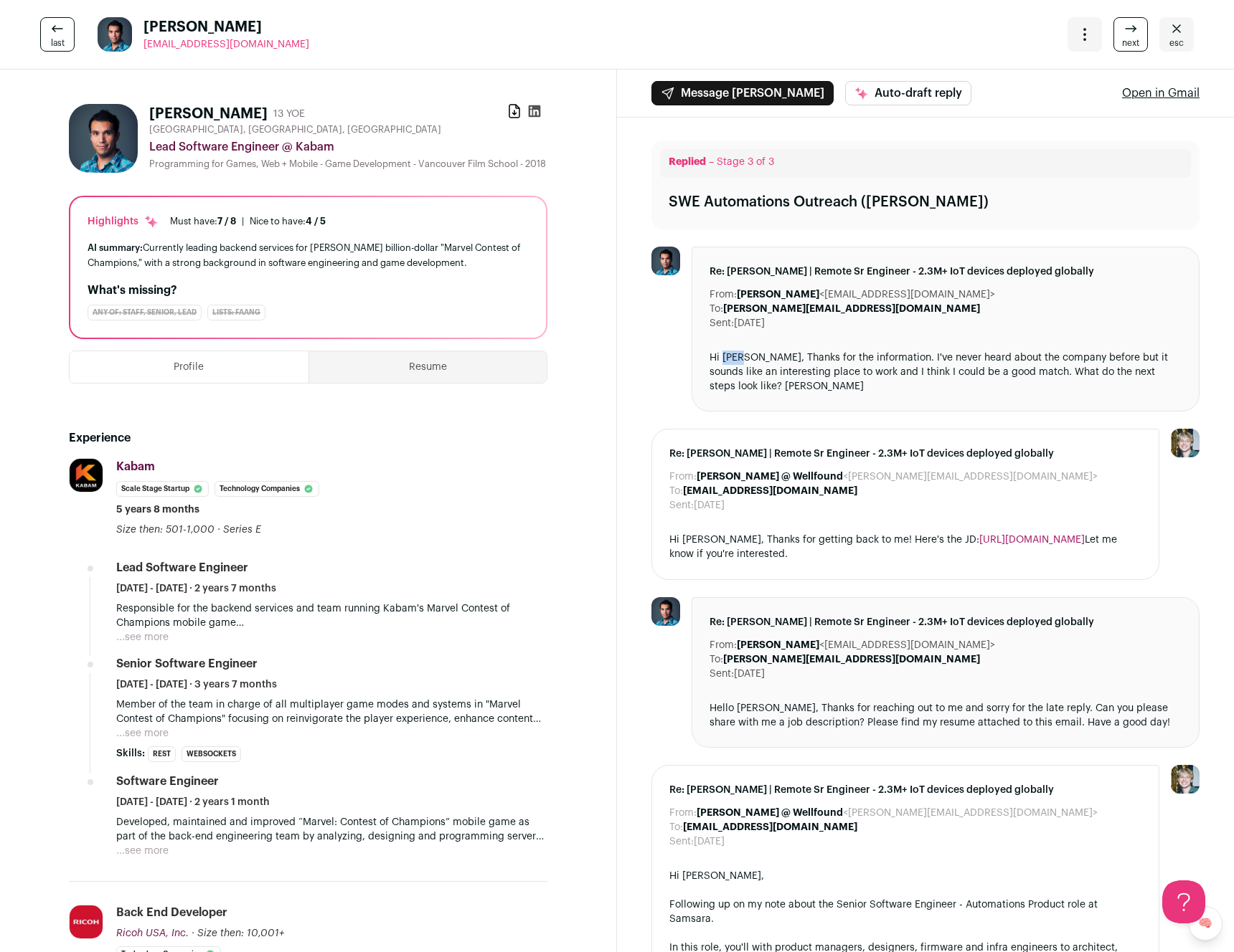
click at [718, 355] on div "Hi Kyle, Thanks for the information. I've never heard about the company before …" at bounding box center [945, 372] width 472 height 43
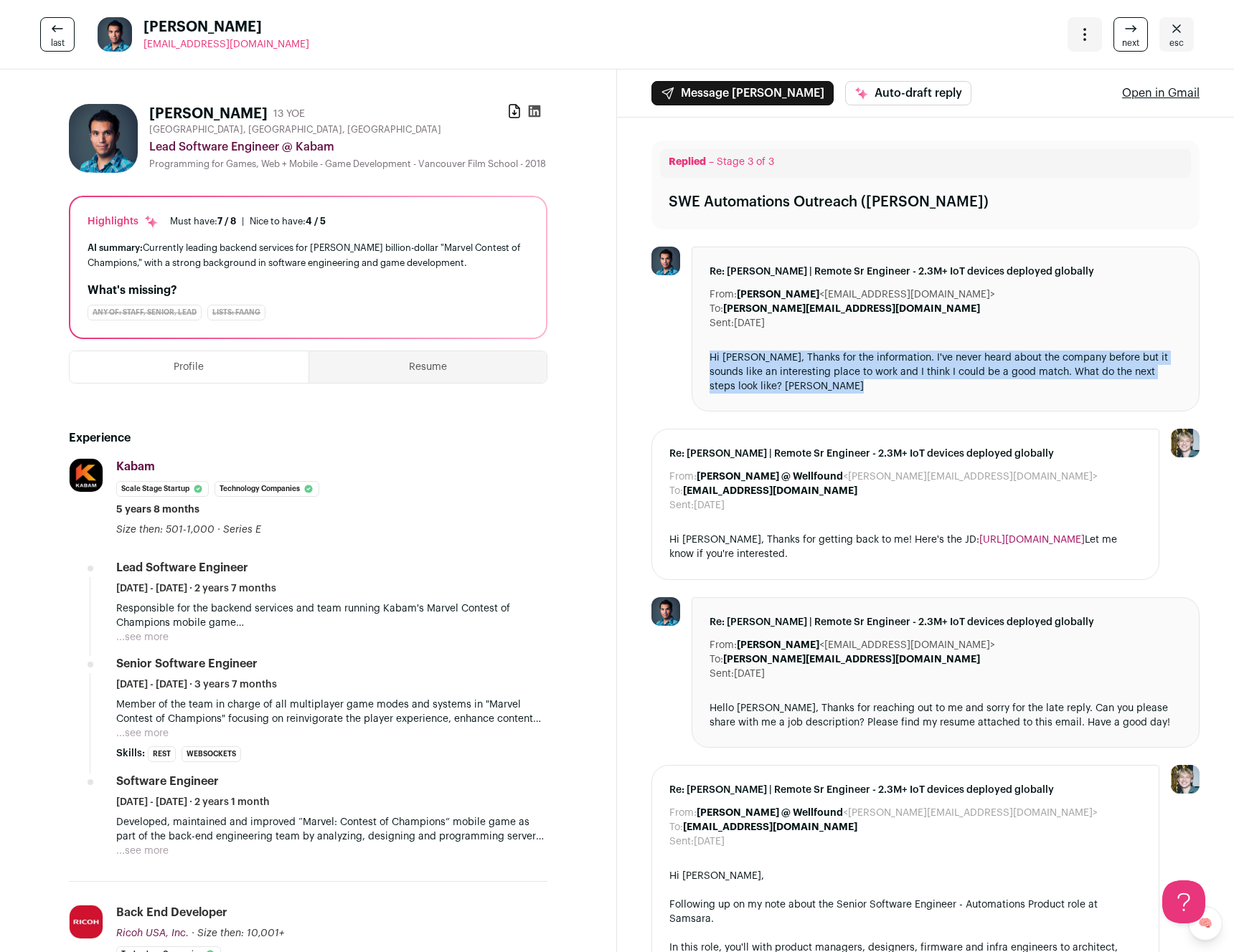
drag, startPoint x: 718, startPoint y: 355, endPoint x: 718, endPoint y: 365, distance: 10.0
click at [718, 364] on div "Hi Kyle, Thanks for the information. I've never heard about the company before …" at bounding box center [945, 372] width 472 height 43
click at [718, 365] on div "Hi Kyle, Thanks for the information. I've never heard about the company before …" at bounding box center [945, 372] width 472 height 43
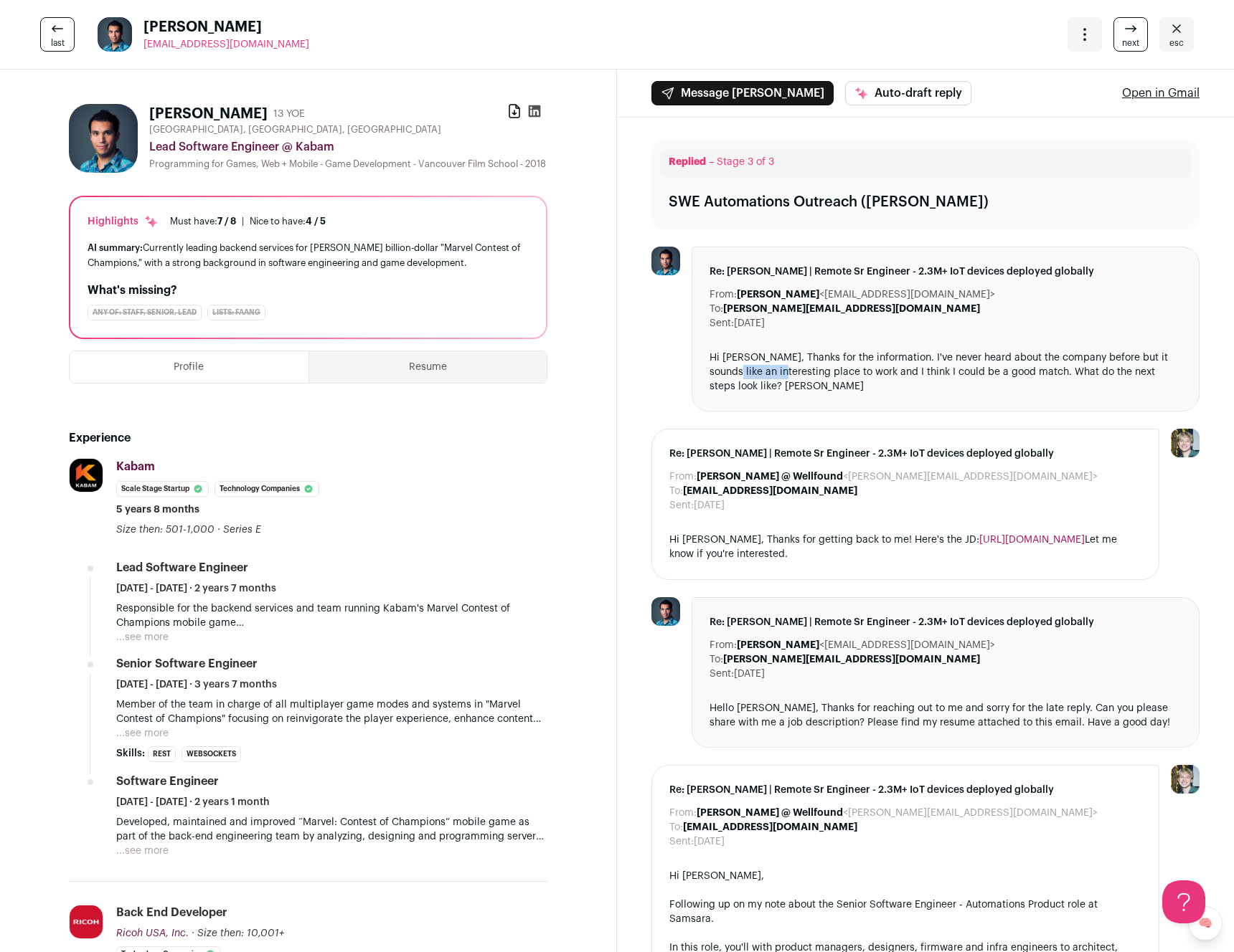
click at [718, 364] on div "Hi Kyle, Thanks for the information. I've never heard about the company before …" at bounding box center [945, 372] width 472 height 43
click at [717, 356] on div "Hi Kyle, Thanks for the information. I've never heard about the company before …" at bounding box center [945, 372] width 472 height 43
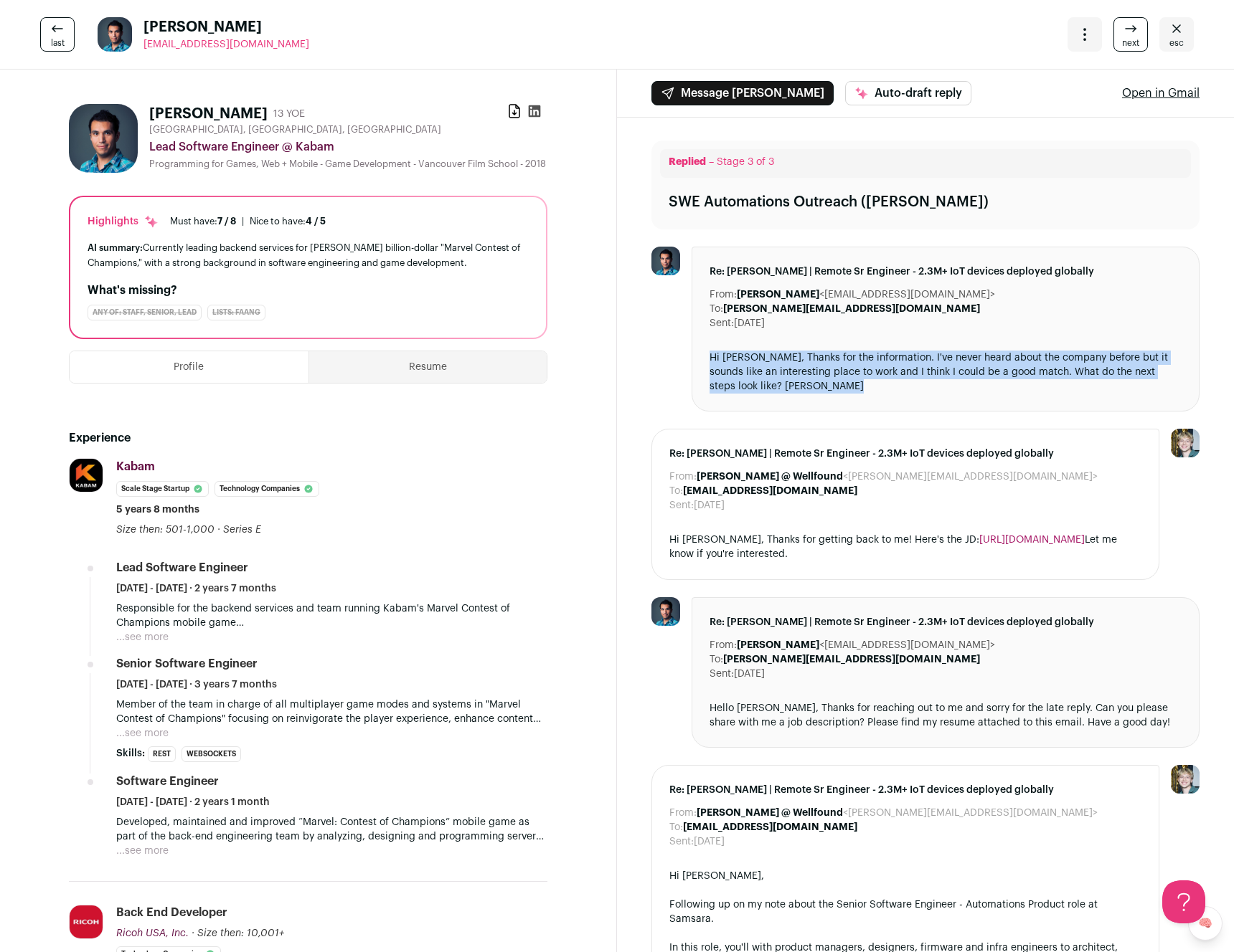
drag, startPoint x: 717, startPoint y: 356, endPoint x: 718, endPoint y: 367, distance: 11.0
click at [718, 365] on div "Hi Kyle, Thanks for the information. I've never heard about the company before …" at bounding box center [945, 372] width 472 height 43
click at [718, 367] on div "Hi Kyle, Thanks for the information. I've never heard about the company before …" at bounding box center [945, 372] width 472 height 43
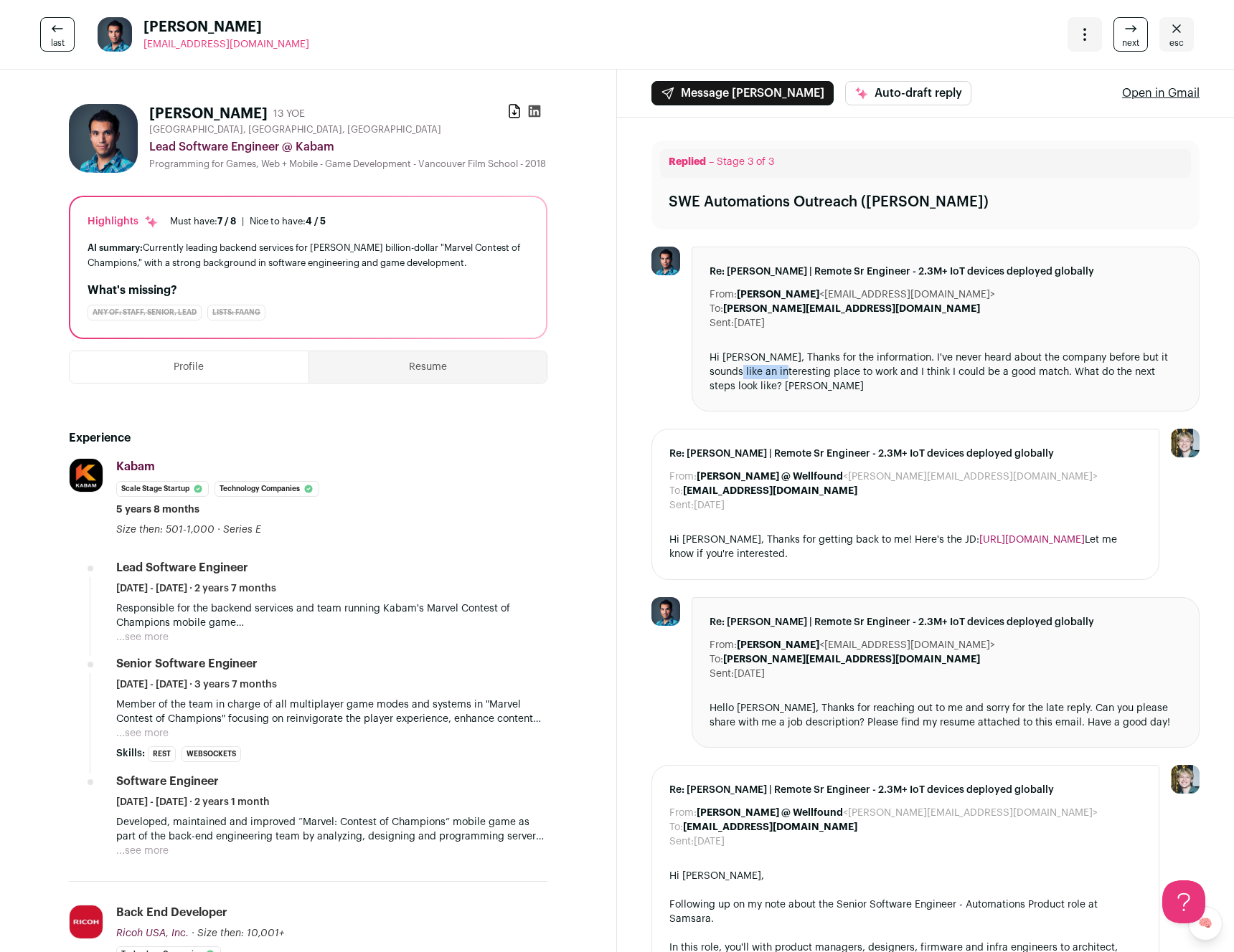
click at [718, 366] on div "Hi Kyle, Thanks for the information. I've never heard about the company before …" at bounding box center [945, 372] width 472 height 43
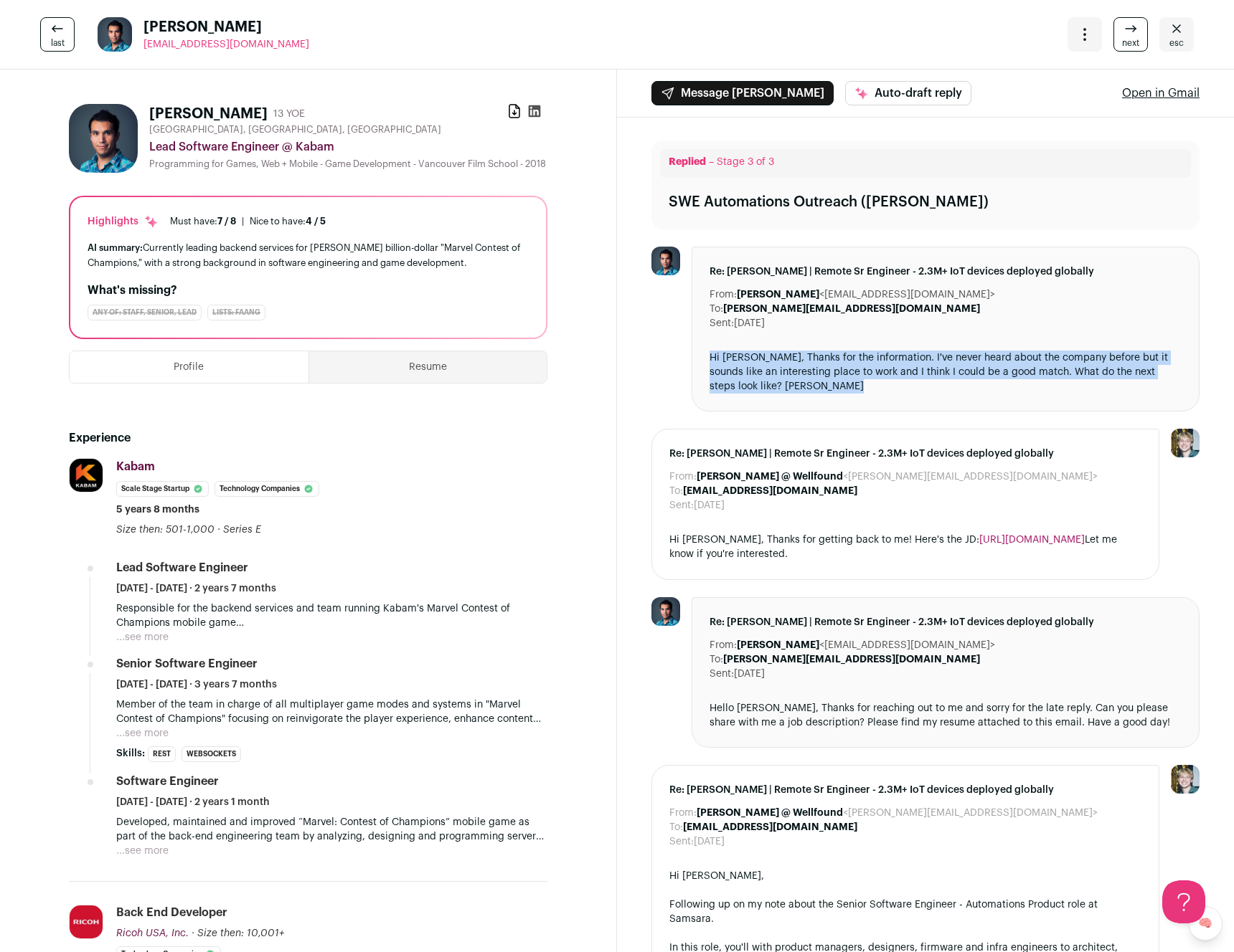
drag, startPoint x: 718, startPoint y: 365, endPoint x: 721, endPoint y: 354, distance: 11.4
click at [718, 365] on div "Hi Kyle, Thanks for the information. I've never heard about the company before …" at bounding box center [945, 372] width 472 height 43
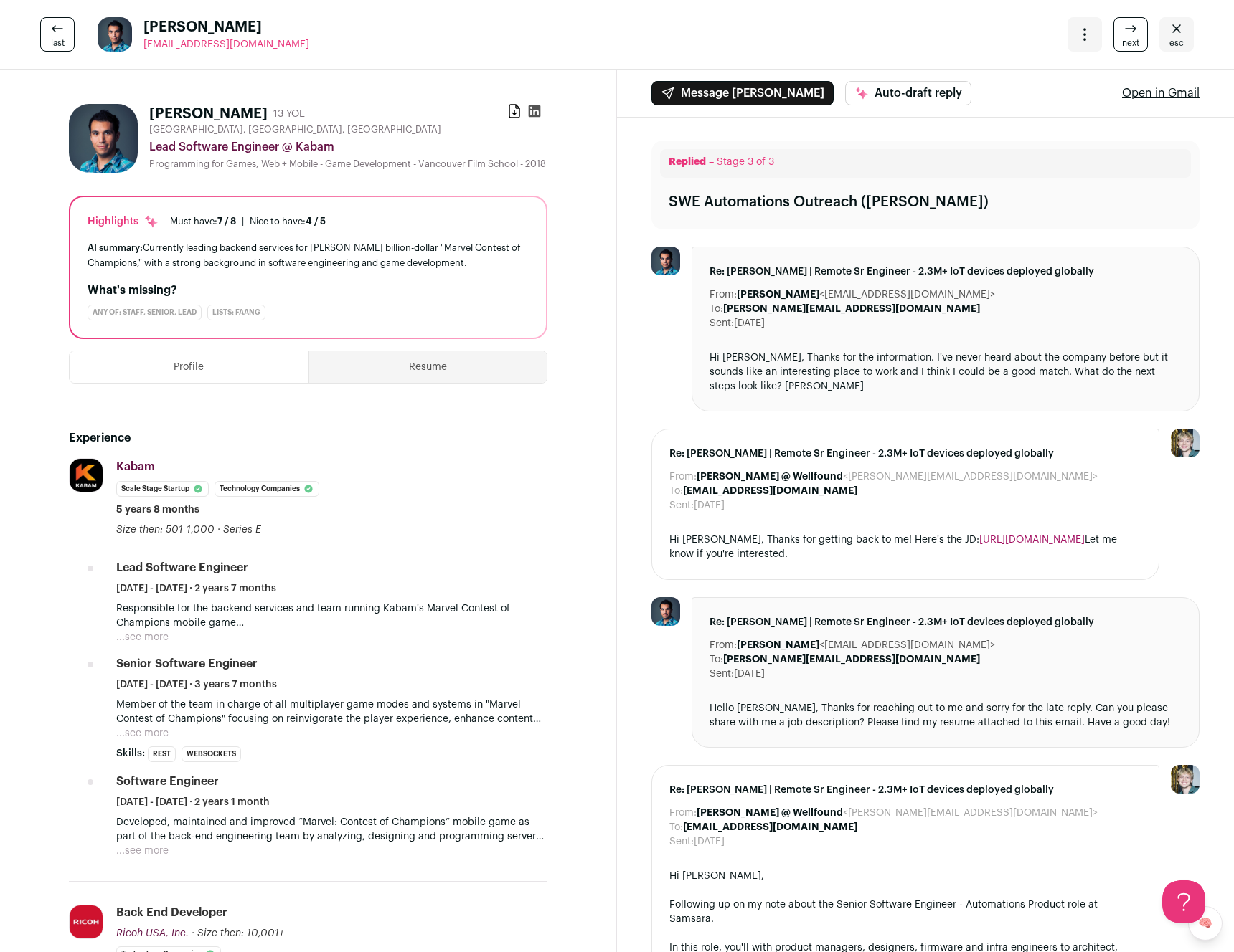
click at [725, 352] on div "Hi Kyle, Thanks for the information. I've never heard about the company before …" at bounding box center [945, 372] width 472 height 43
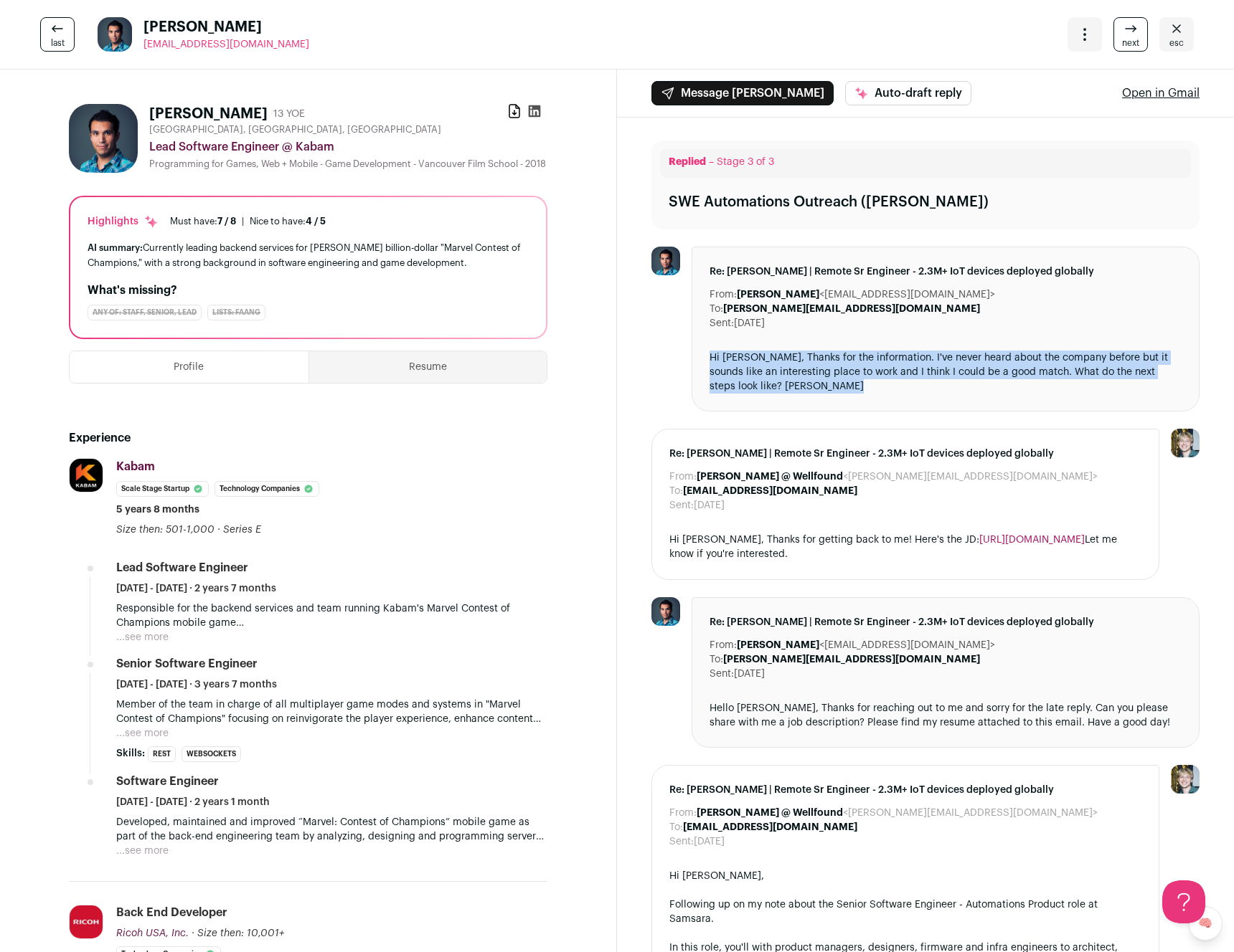
drag, startPoint x: 725, startPoint y: 352, endPoint x: 722, endPoint y: 365, distance: 13.3
click at [722, 365] on div "Hi Kyle, Thanks for the information. I've never heard about the company before …" at bounding box center [945, 372] width 472 height 43
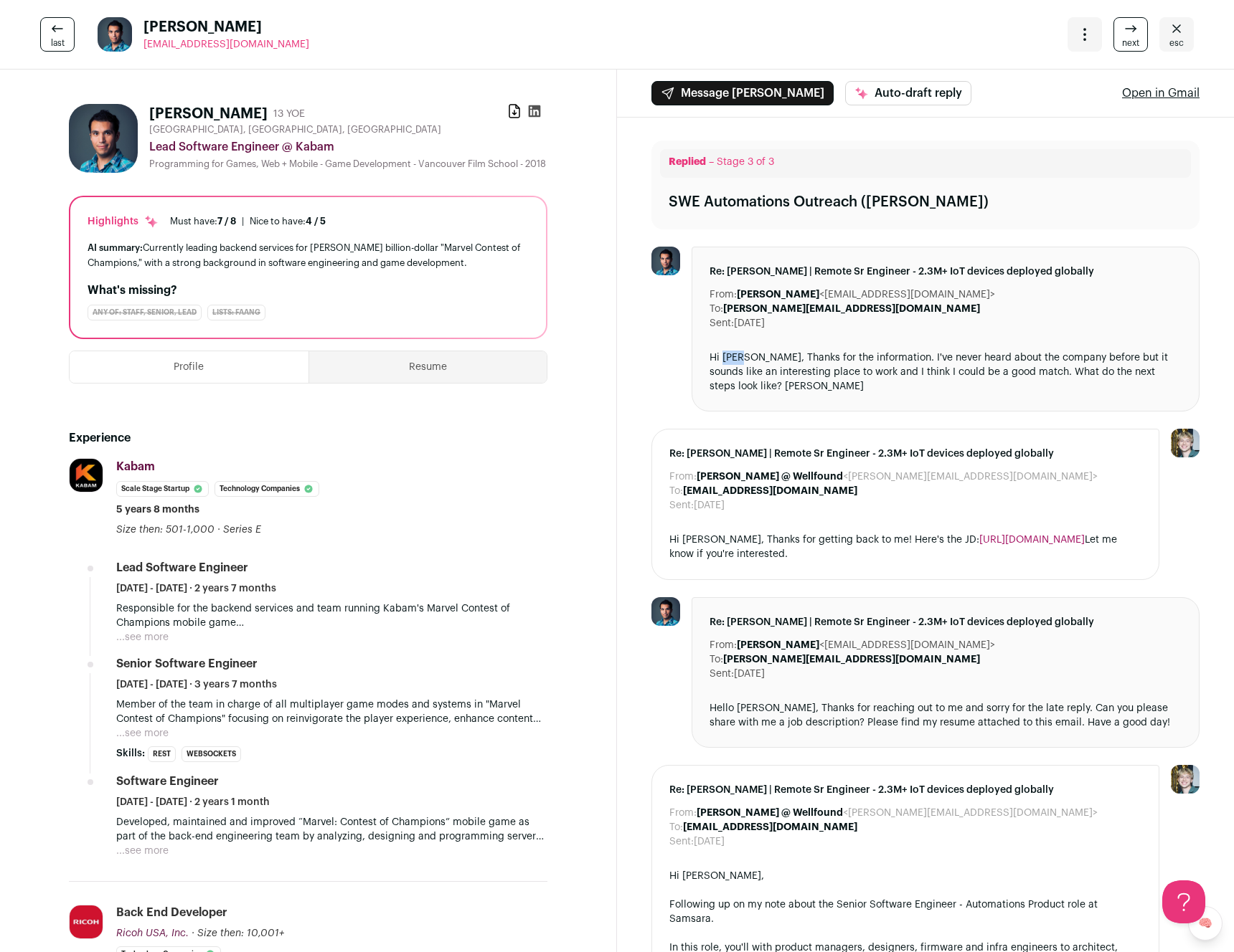
click at [722, 365] on div "Hi Kyle, Thanks for the information. I've never heard about the company before …" at bounding box center [945, 372] width 472 height 43
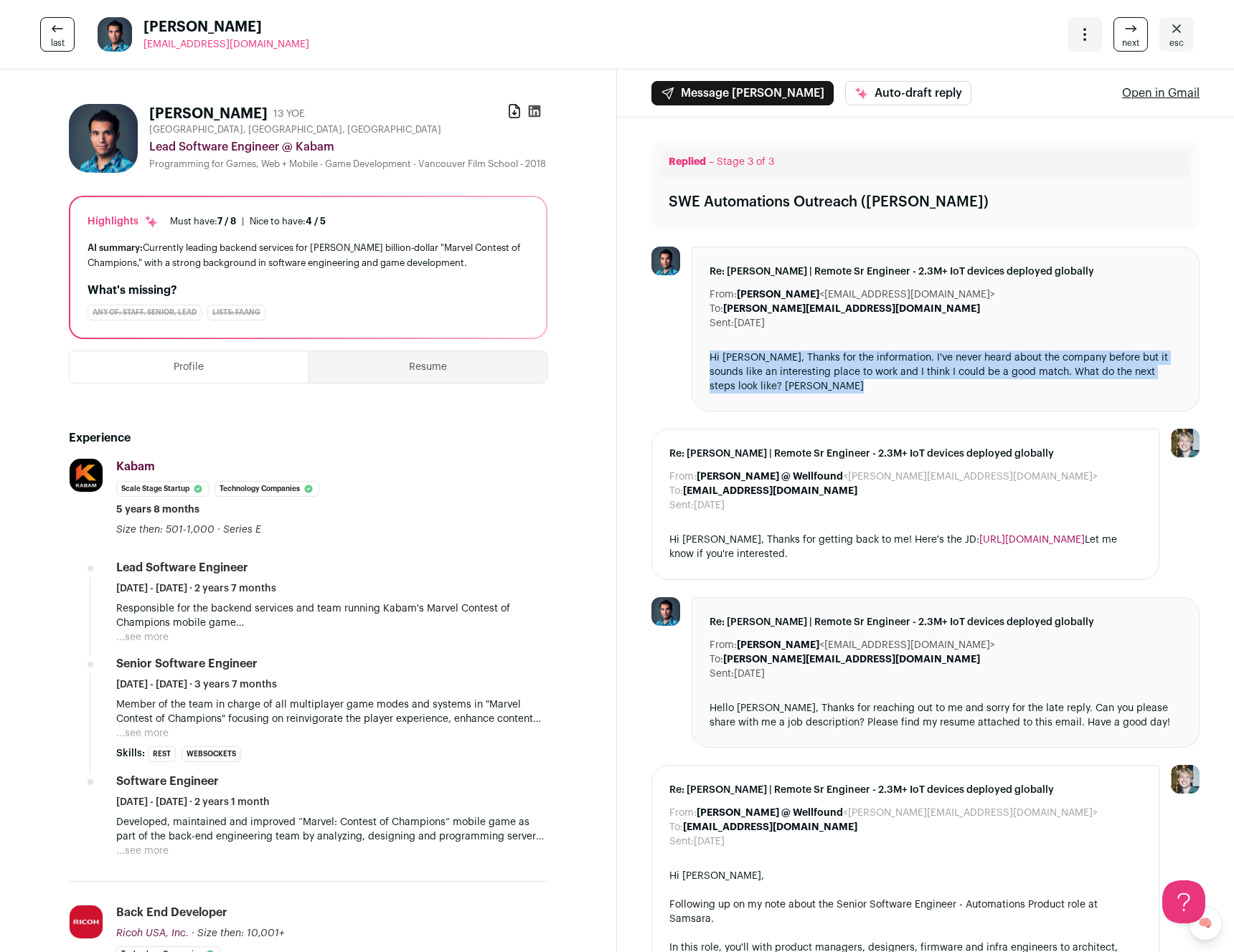
click at [721, 359] on div "Hi Kyle, Thanks for the information. I've never heard about the company before …" at bounding box center [945, 372] width 472 height 43
click at [720, 358] on div "Hi Kyle, Thanks for the information. I've never heard about the company before …" at bounding box center [945, 372] width 472 height 43
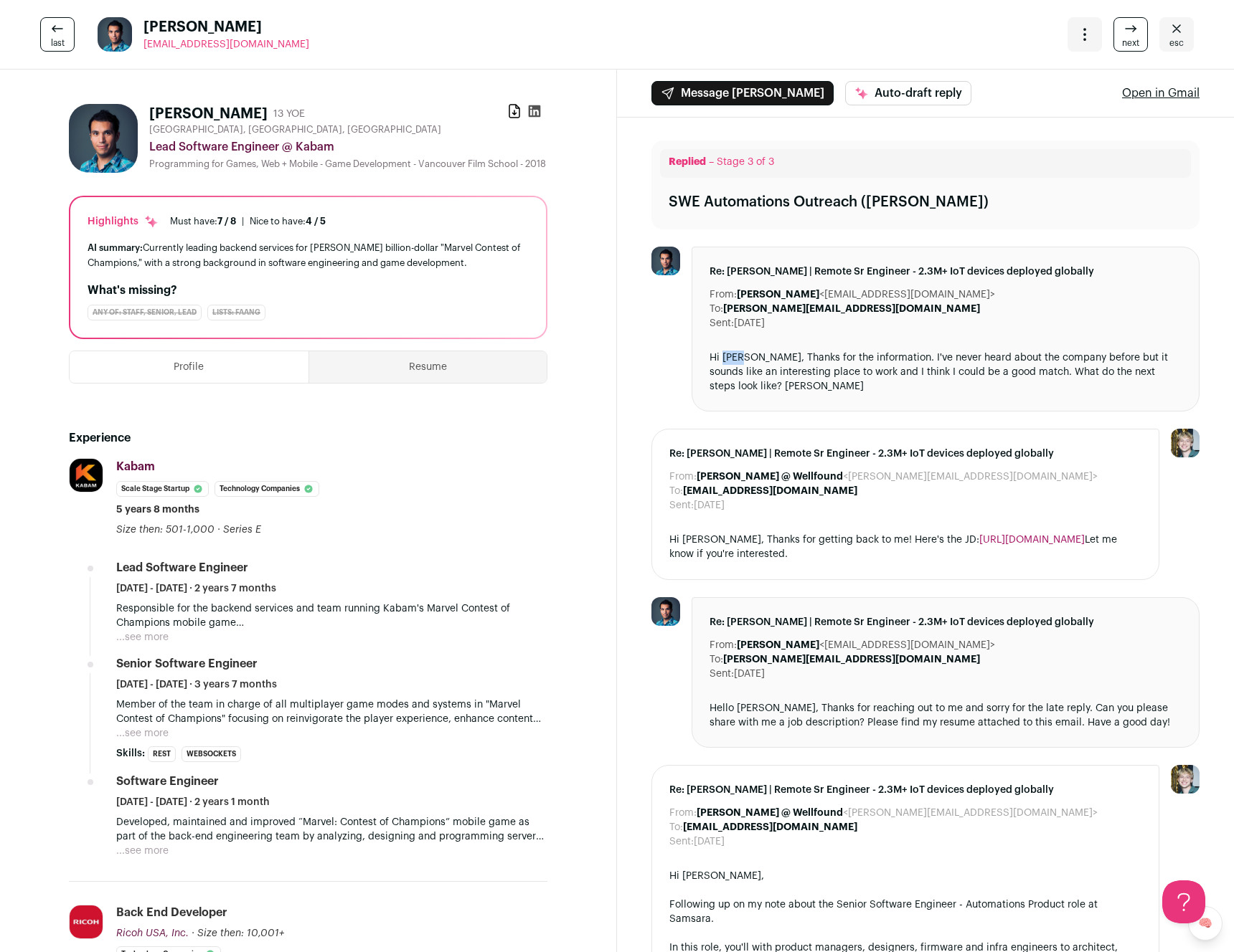
click at [720, 358] on div "Hi Kyle, Thanks for the information. I've never heard about the company before …" at bounding box center [945, 372] width 472 height 43
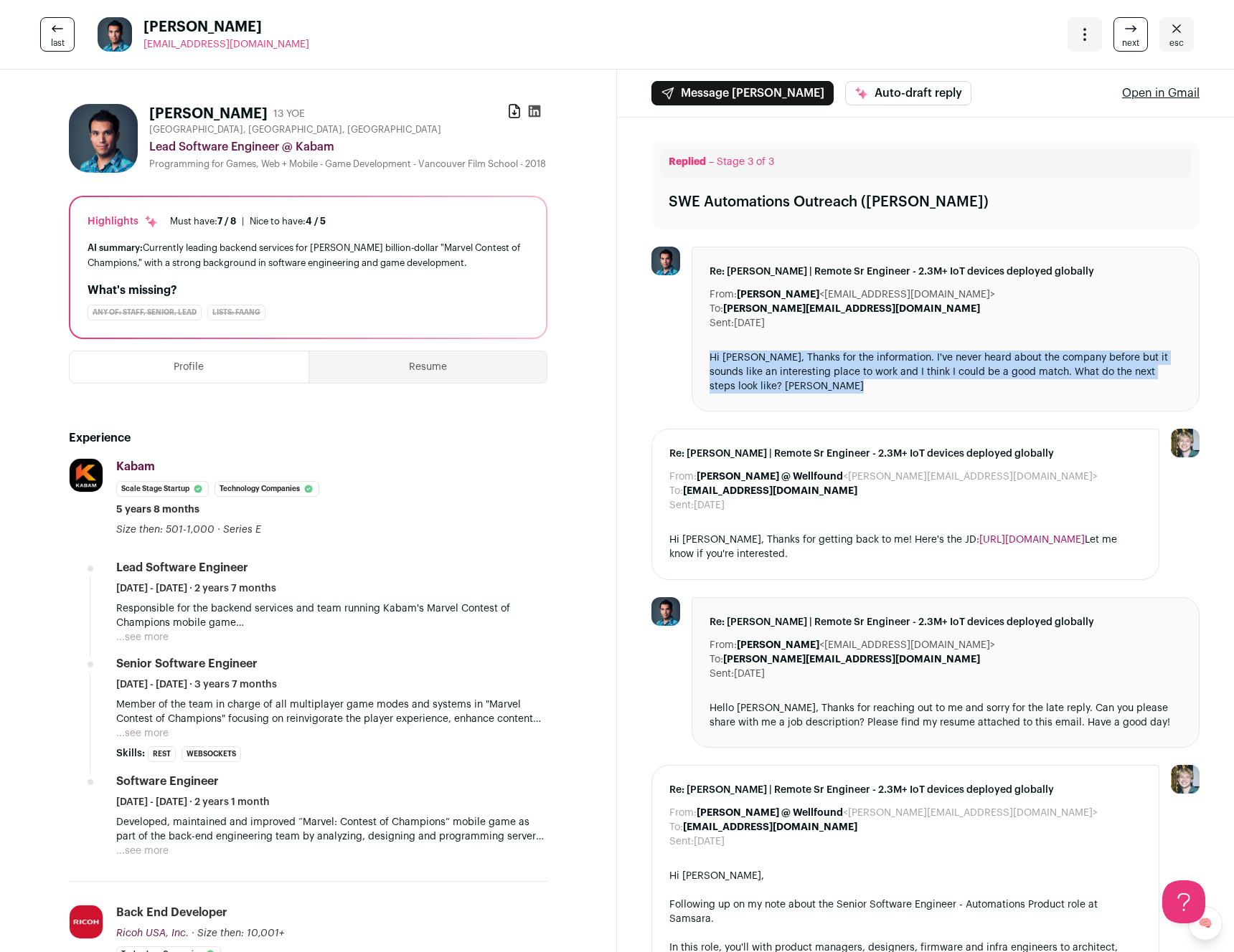
drag, startPoint x: 720, startPoint y: 358, endPoint x: 721, endPoint y: 370, distance: 12.0
click at [721, 370] on div "Hi Kyle, Thanks for the information. I've never heard about the company before …" at bounding box center [945, 372] width 472 height 43
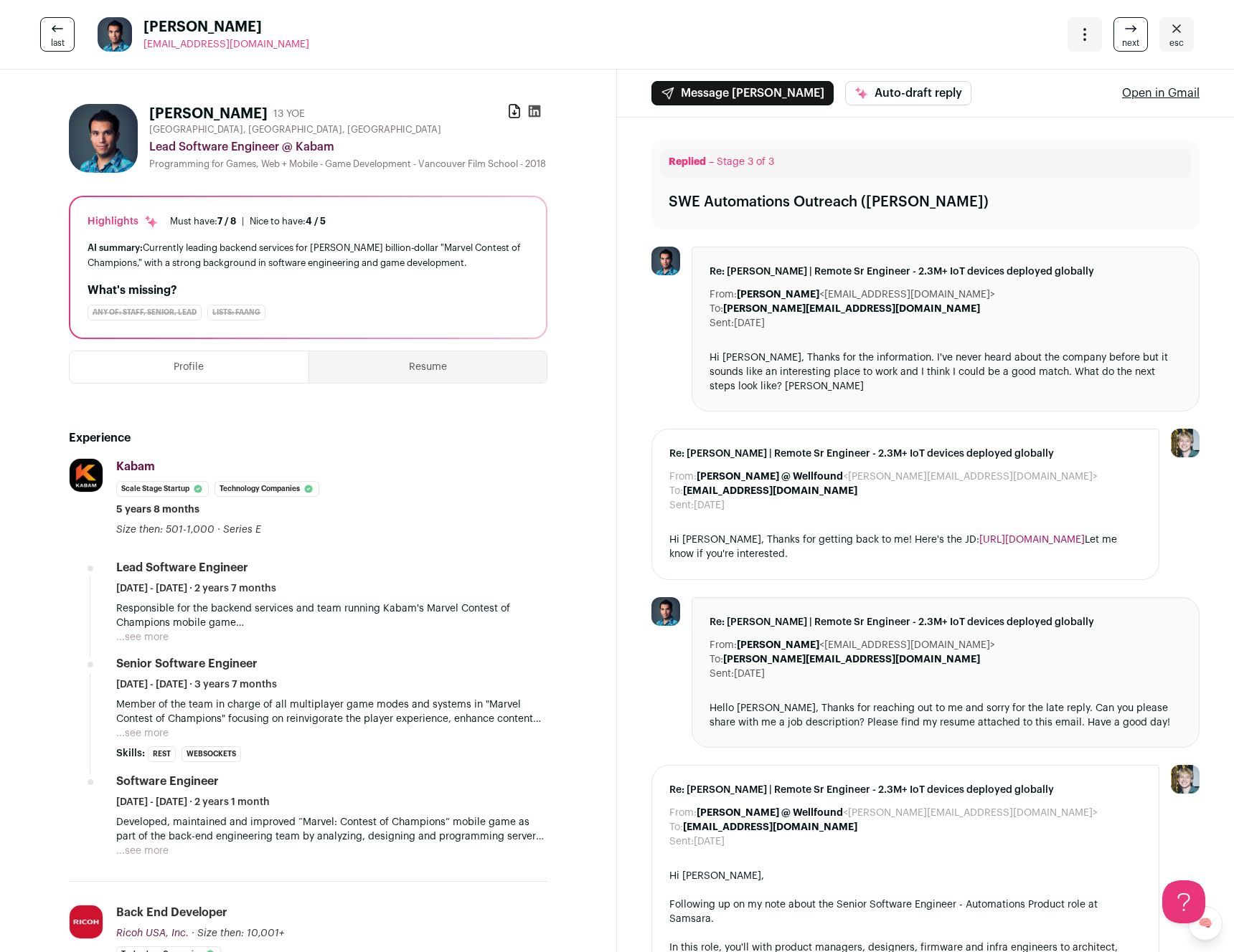
click at [1169, 37] on span "esc" at bounding box center [1176, 43] width 15 height 12
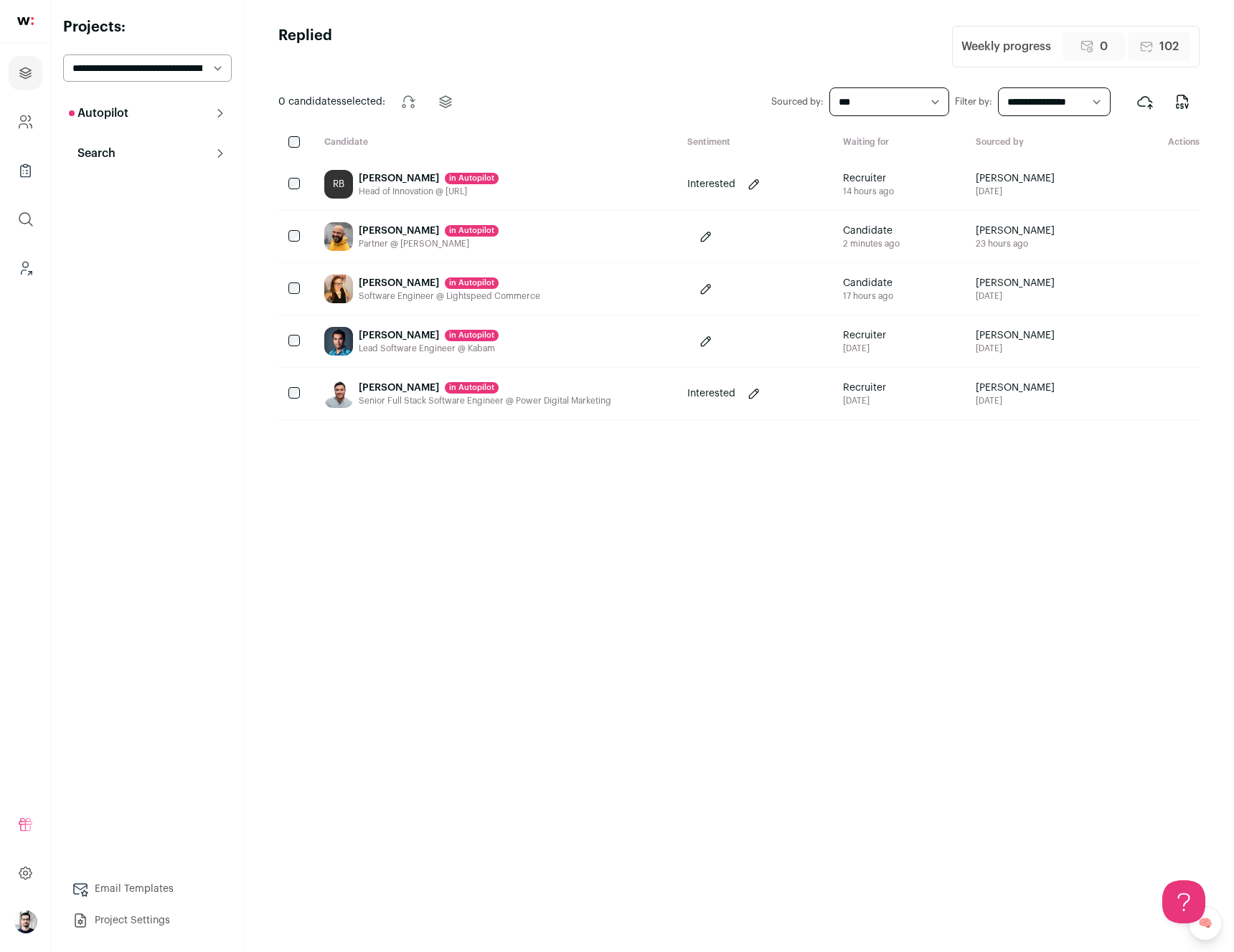
click at [512, 385] on div "Drew Gallagher in Autopilot" at bounding box center [484, 388] width 252 height 15
click at [580, 338] on html "Projects Company and ATS Settings Company Lists (Experimental) Global Search Le…" at bounding box center [617, 476] width 1234 height 952
click at [575, 335] on div "Carlos Fuente in Autopilot Lead Software Engineer @ Kabam" at bounding box center [494, 341] width 363 height 52
